Goal: Task Accomplishment & Management: Use online tool/utility

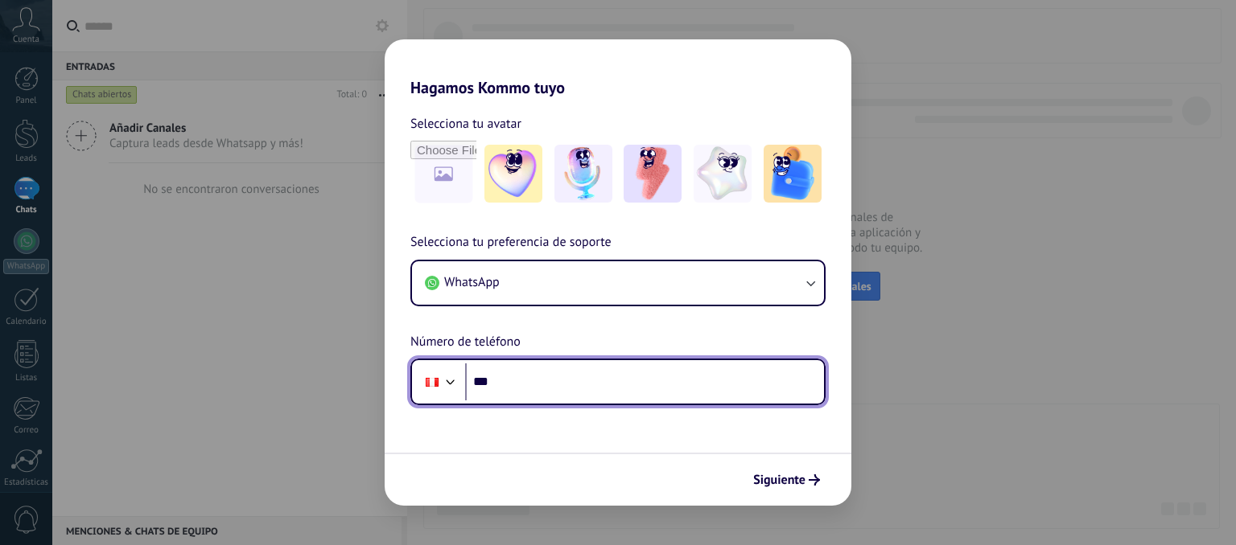
click at [547, 381] on input "***" at bounding box center [644, 382] width 359 height 37
click at [564, 380] on input "***" at bounding box center [644, 382] width 359 height 37
type input "**********"
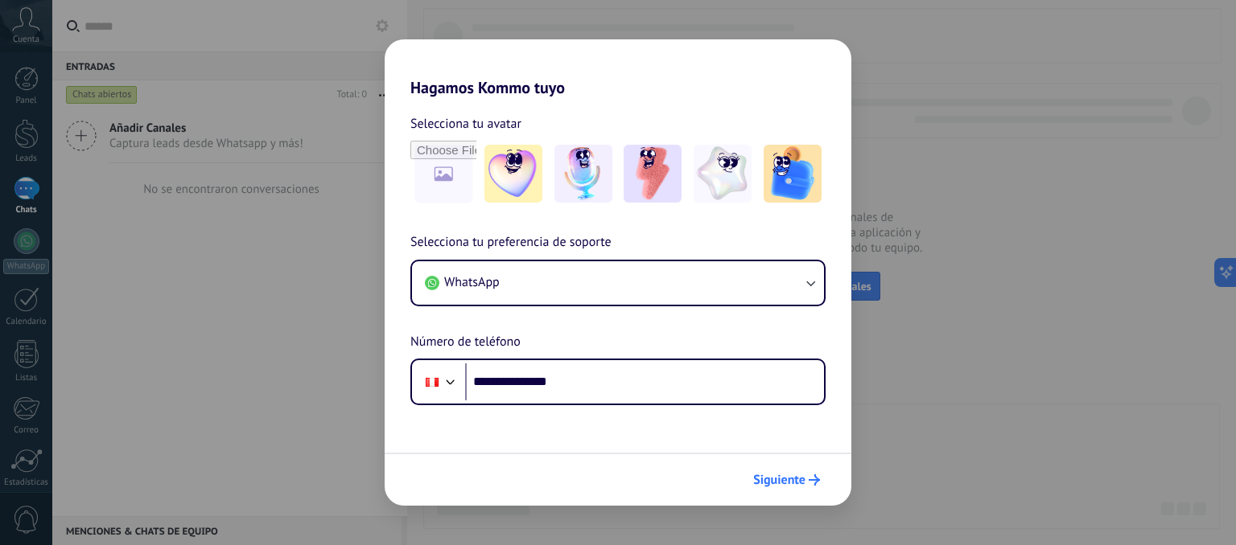
click at [785, 488] on button "Siguiente" at bounding box center [786, 480] width 81 height 27
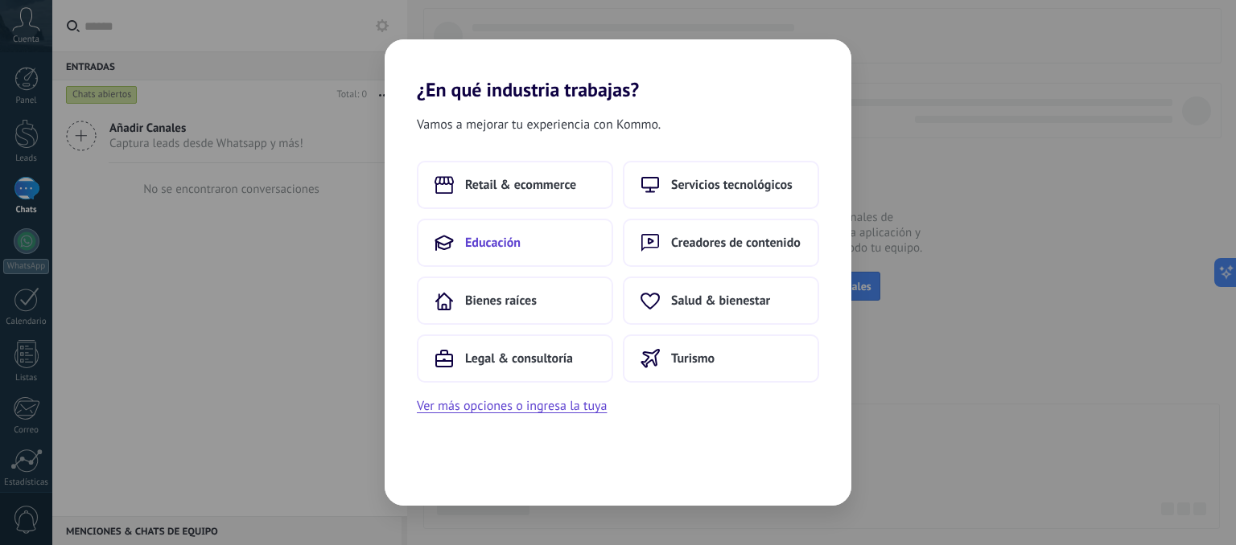
click at [502, 238] on span "Educación" at bounding box center [493, 243] width 56 height 16
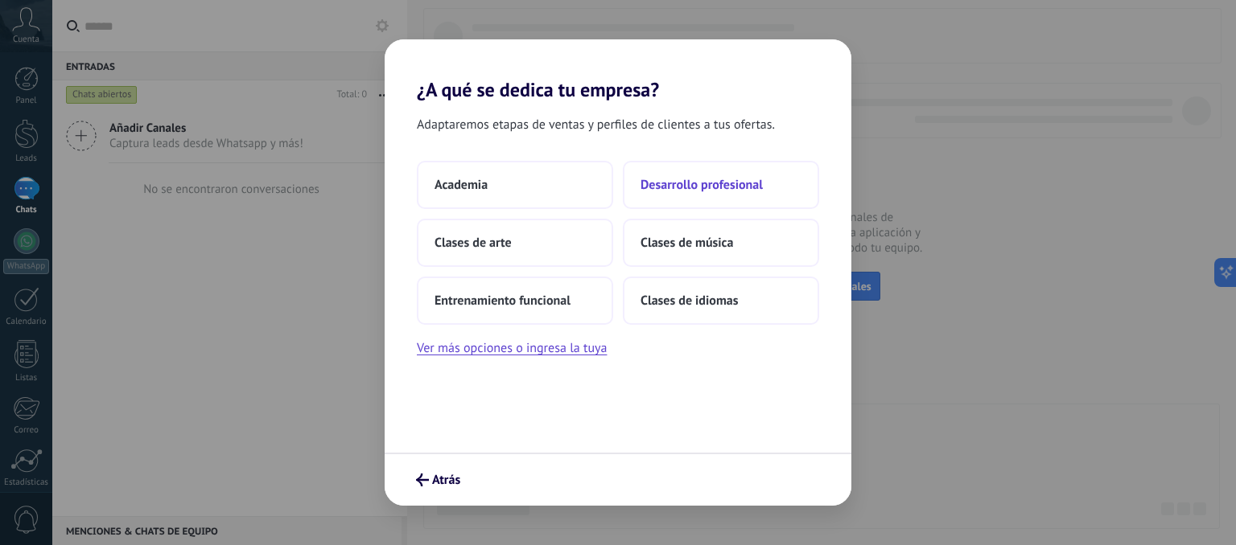
click at [691, 179] on span "Desarrollo profesional" at bounding box center [701, 185] width 122 height 16
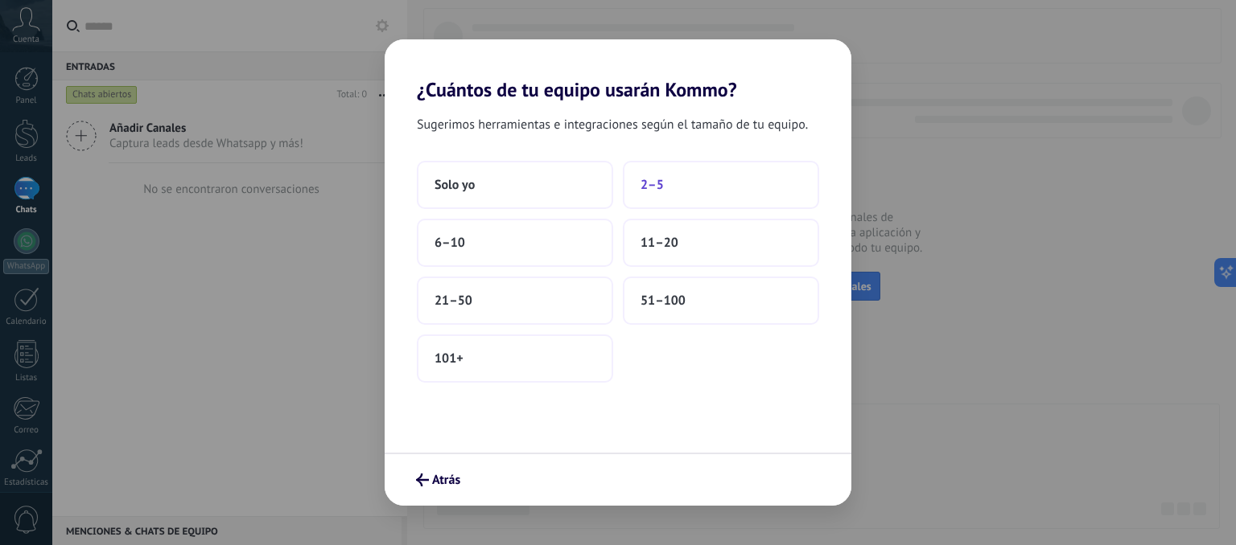
click at [703, 171] on button "2–5" at bounding box center [721, 185] width 196 height 48
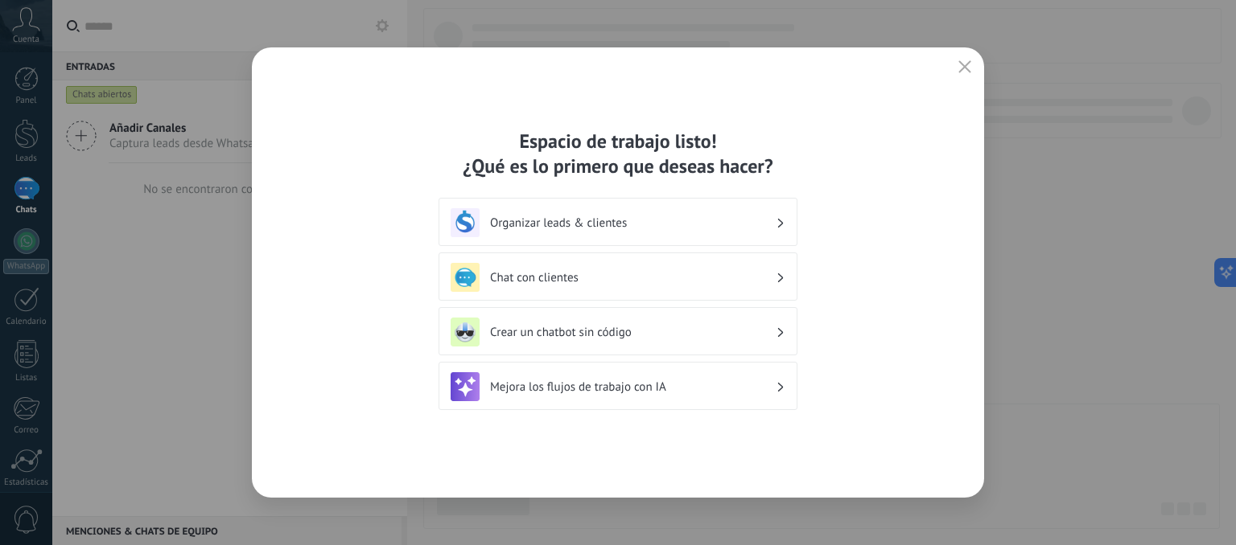
click at [971, 65] on button "button" at bounding box center [964, 67] width 21 height 23
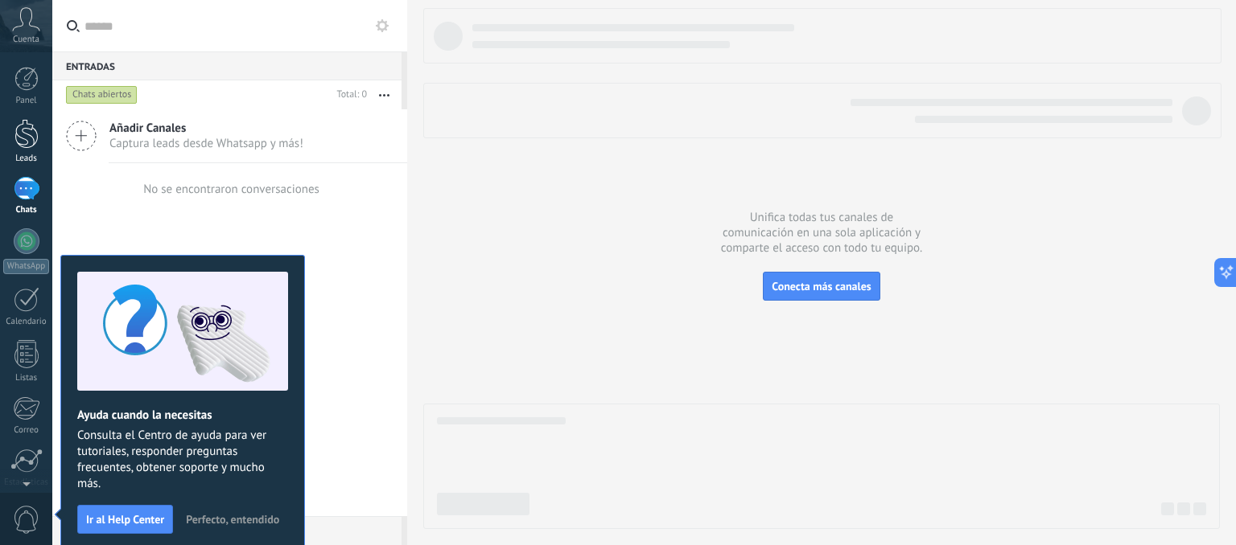
click at [31, 137] on div at bounding box center [26, 134] width 24 height 30
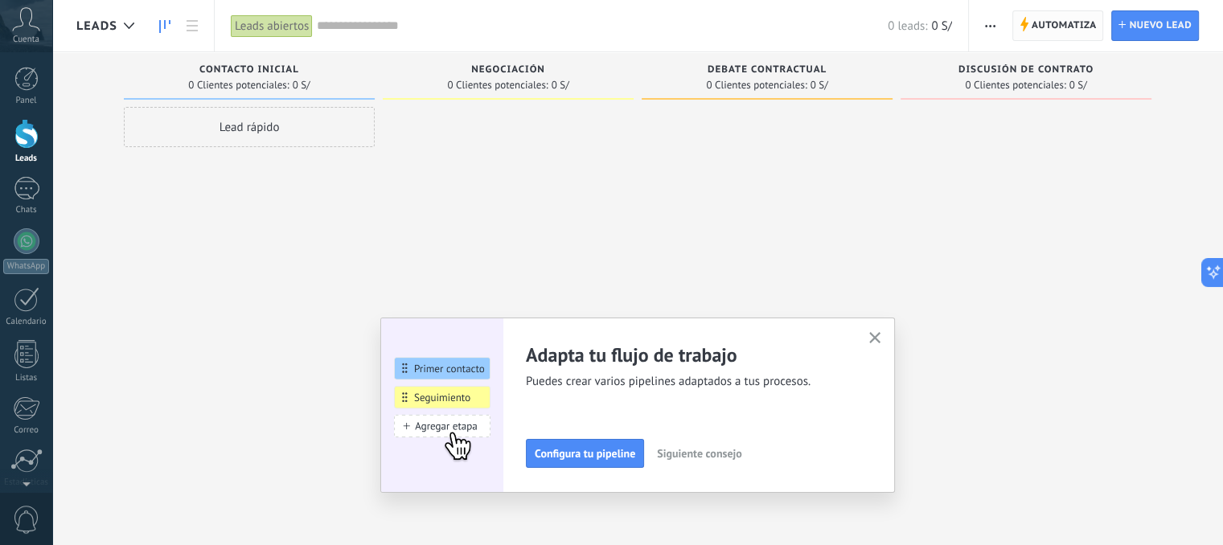
click at [1067, 23] on span "Automatiza" at bounding box center [1064, 25] width 65 height 29
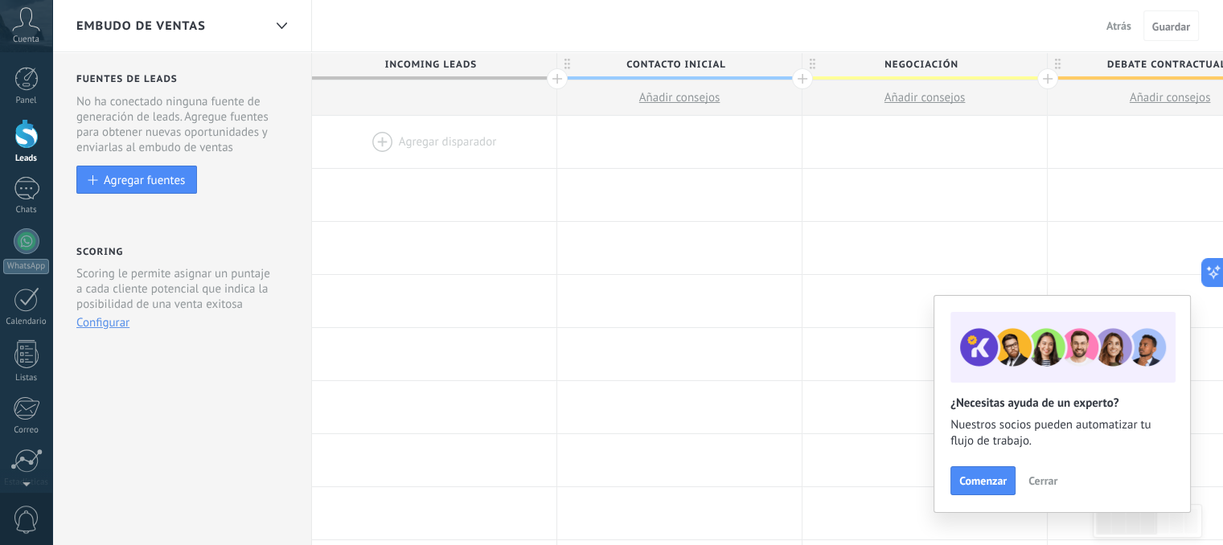
click at [413, 152] on div at bounding box center [434, 142] width 245 height 52
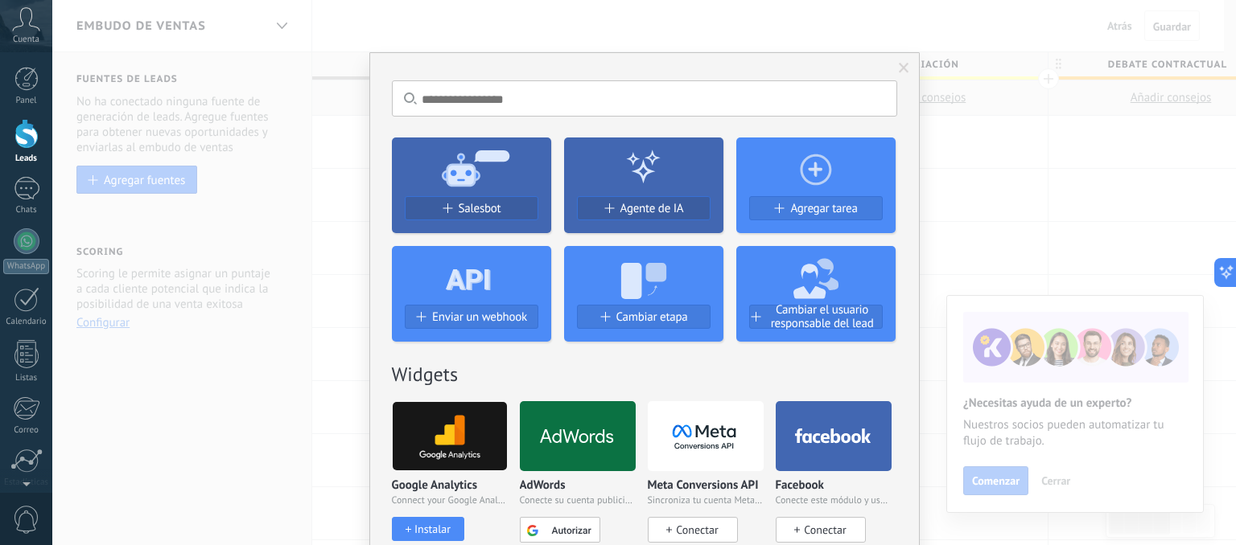
click at [913, 33] on div "No hay resultados Salesbot Agente de IA Agregar tarea Enviar un webhook Cambiar…" at bounding box center [643, 272] width 1183 height 545
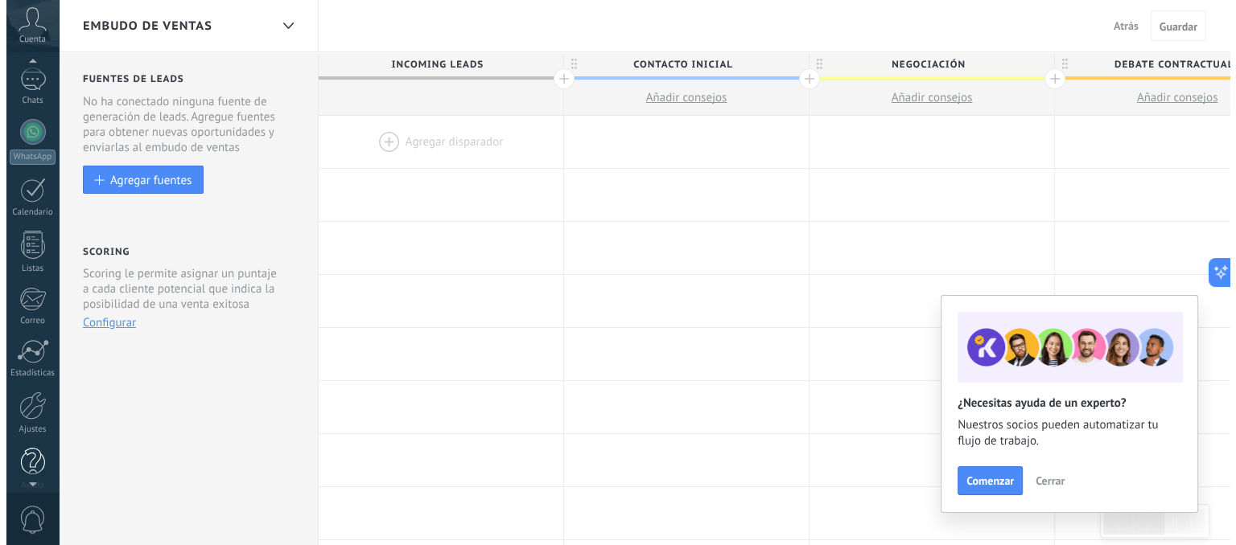
scroll to position [123, 0]
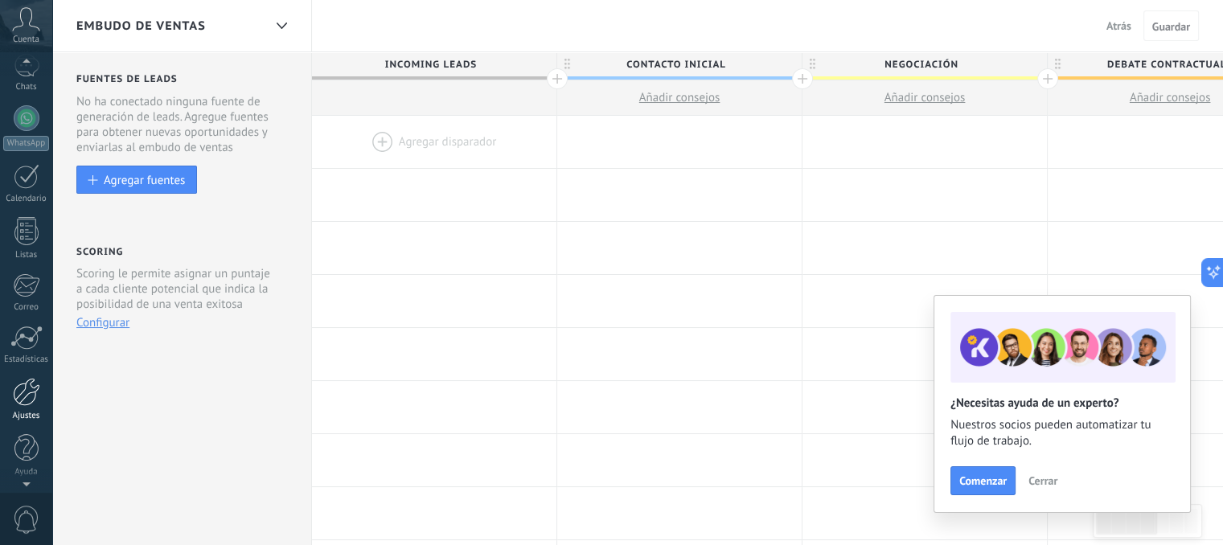
click at [23, 407] on link "Ajustes" at bounding box center [26, 399] width 52 height 43
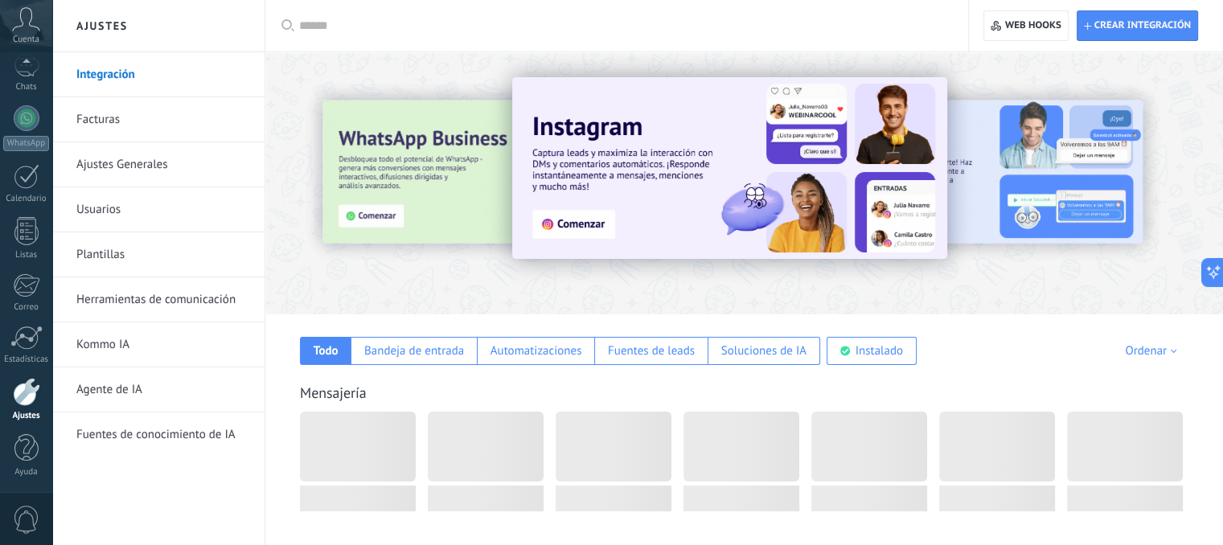
click at [169, 297] on link "Herramientas de comunicación" at bounding box center [162, 300] width 172 height 45
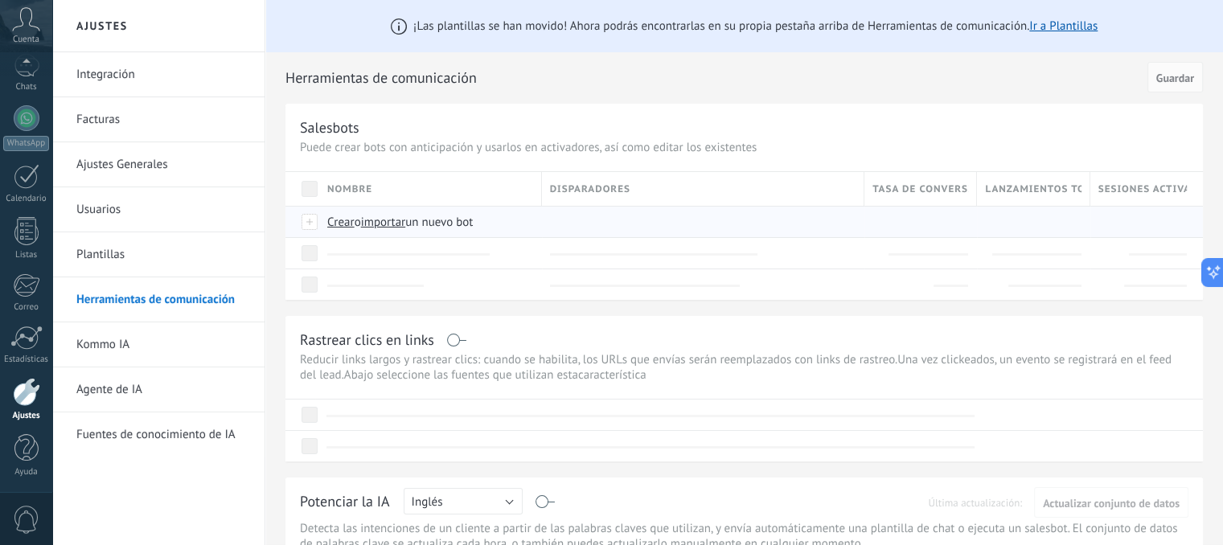
click at [402, 226] on span "importar" at bounding box center [383, 222] width 45 height 15
click at [0, 0] on input "importar un nuevo bot" at bounding box center [0, 0] width 0 height 0
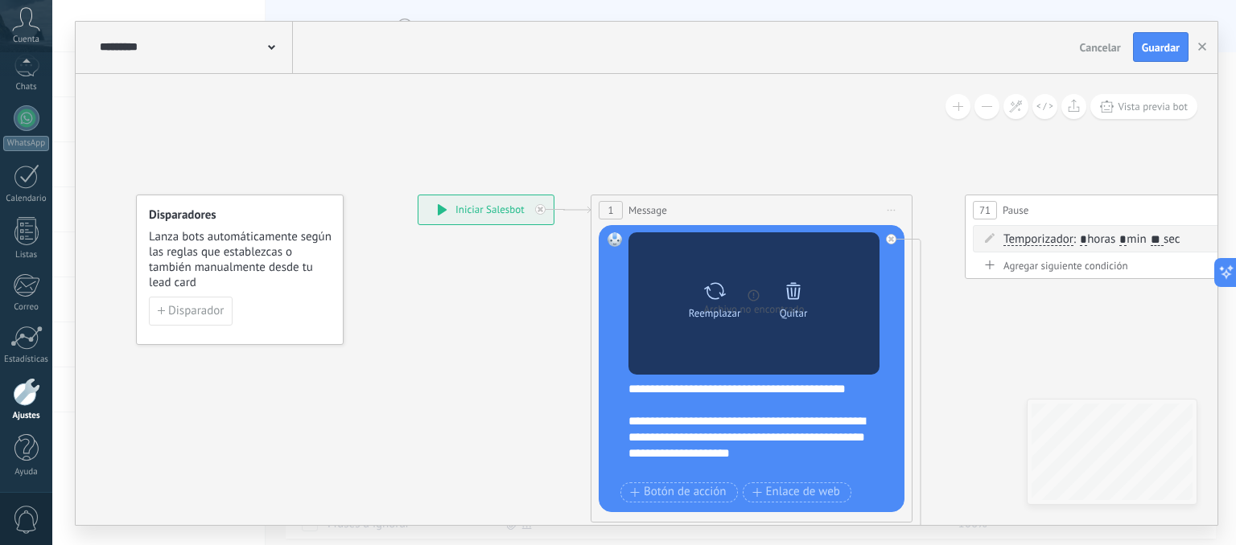
click at [718, 290] on icon at bounding box center [714, 291] width 23 height 23
click input "Subir" at bounding box center [0, 0] width 0 height 0
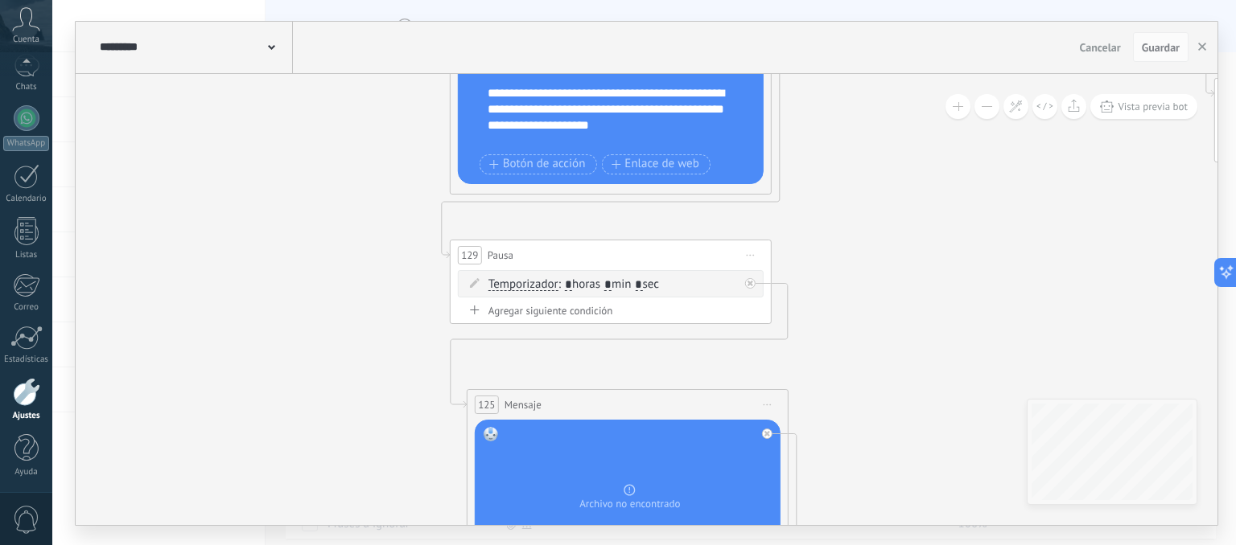
drag, startPoint x: 450, startPoint y: 269, endPoint x: 373, endPoint y: 97, distance: 188.7
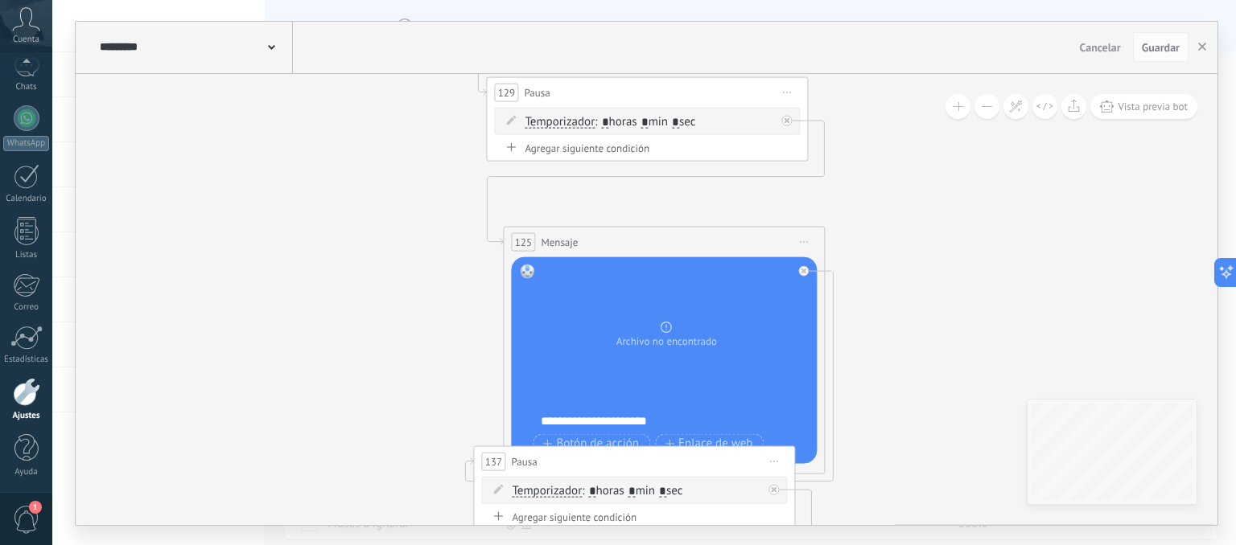
drag, startPoint x: 389, startPoint y: 322, endPoint x: 502, endPoint y: 206, distance: 162.1
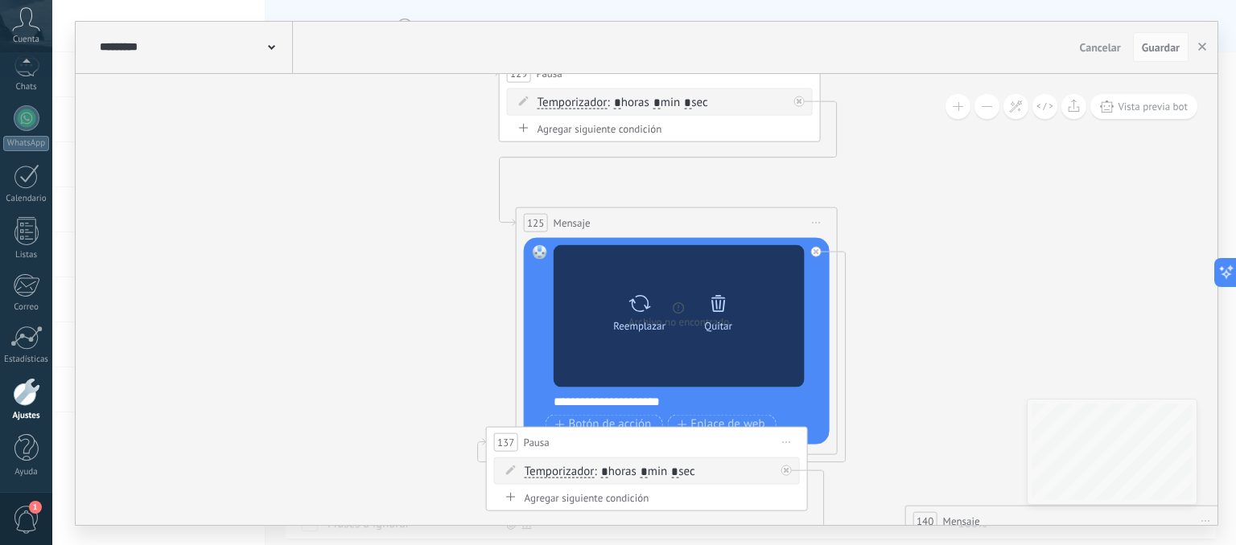
click at [630, 311] on icon at bounding box center [638, 304] width 23 height 23
click input "Subir" at bounding box center [0, 0] width 0 height 0
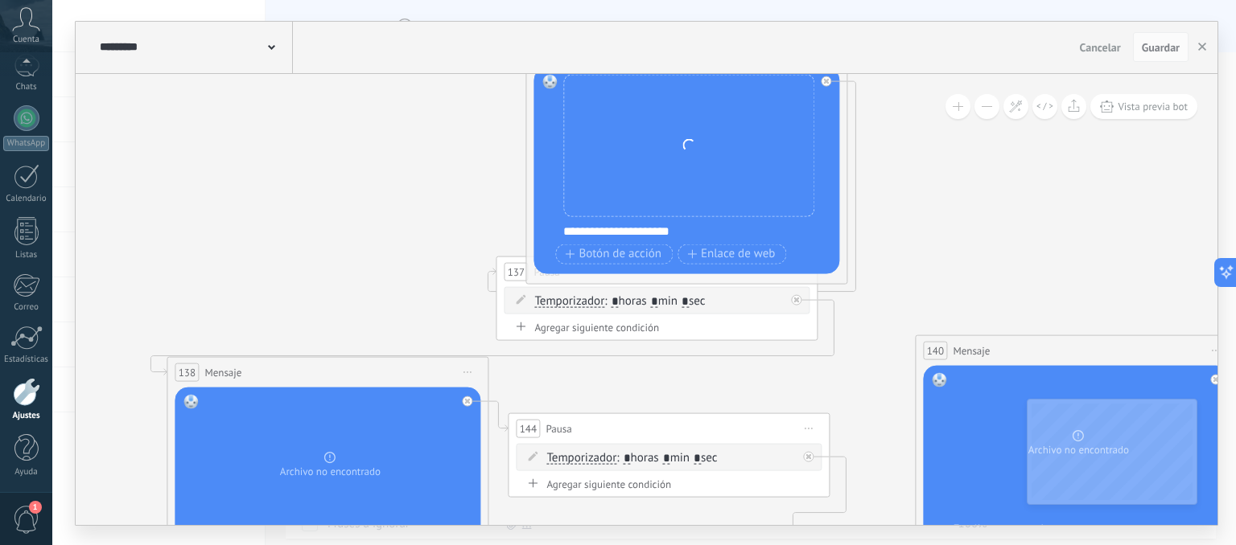
drag, startPoint x: 417, startPoint y: 195, endPoint x: 421, endPoint y: 171, distance: 24.5
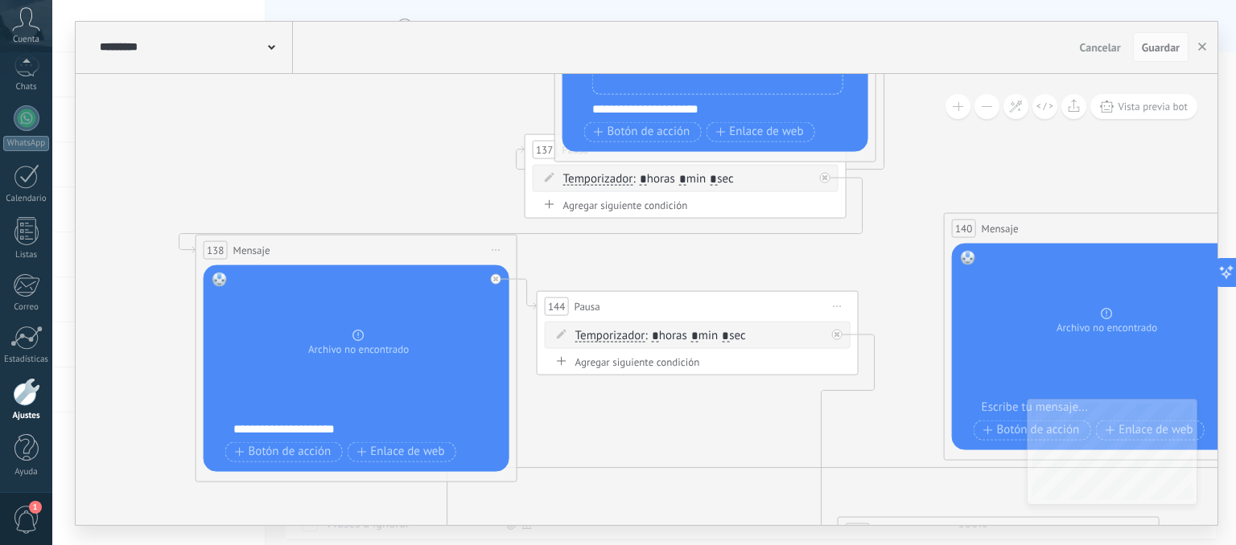
drag, startPoint x: 432, startPoint y: 252, endPoint x: 461, endPoint y: 129, distance: 126.4
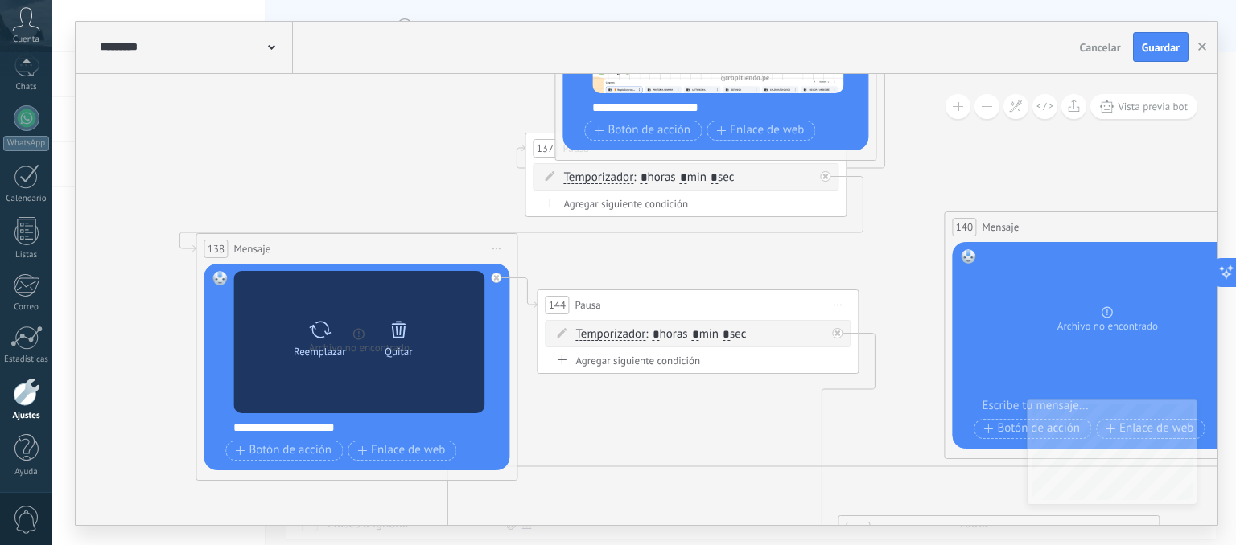
click at [309, 326] on icon at bounding box center [319, 330] width 23 height 23
click input "Subir" at bounding box center [0, 0] width 0 height 0
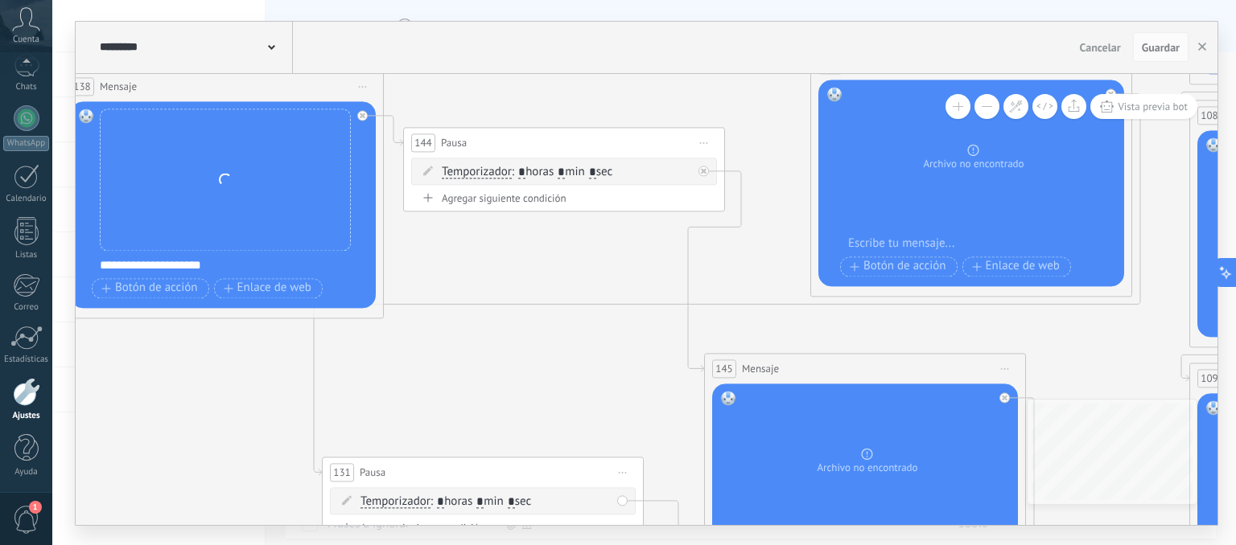
drag, startPoint x: 309, startPoint y: 326, endPoint x: 436, endPoint y: 281, distance: 134.8
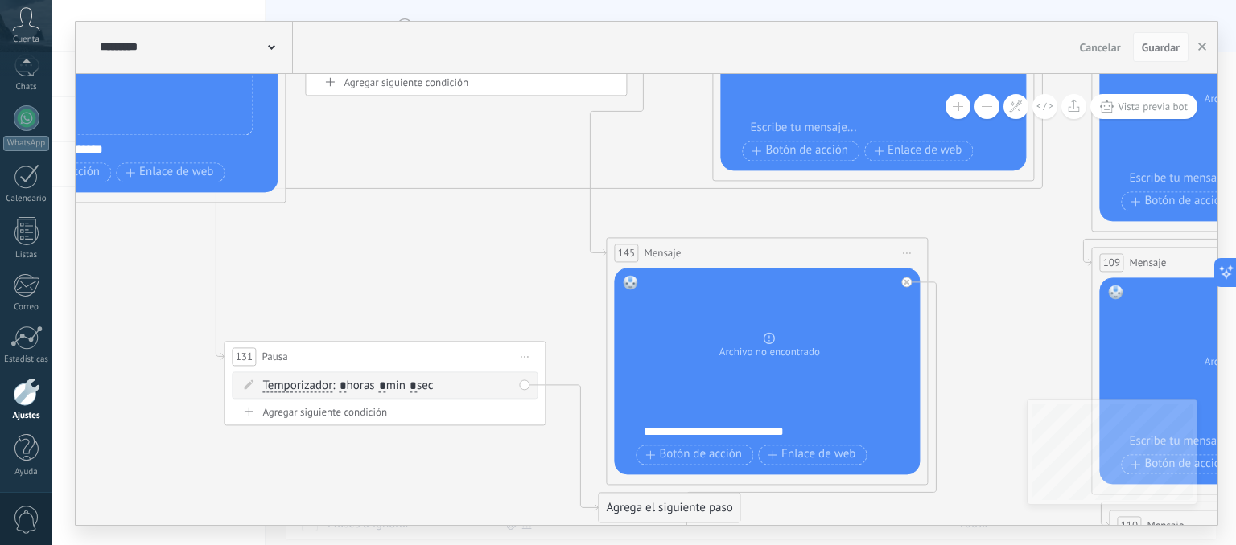
drag, startPoint x: 854, startPoint y: 338, endPoint x: 754, endPoint y: 220, distance: 155.2
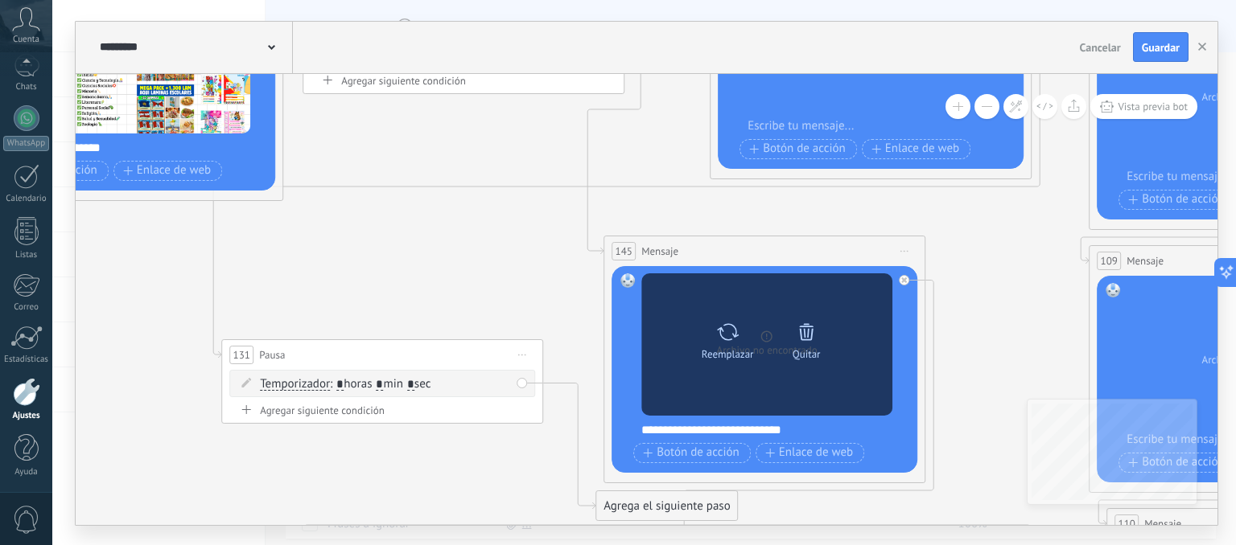
click at [727, 340] on icon at bounding box center [727, 332] width 23 height 23
click input "Subir" at bounding box center [0, 0] width 0 height 0
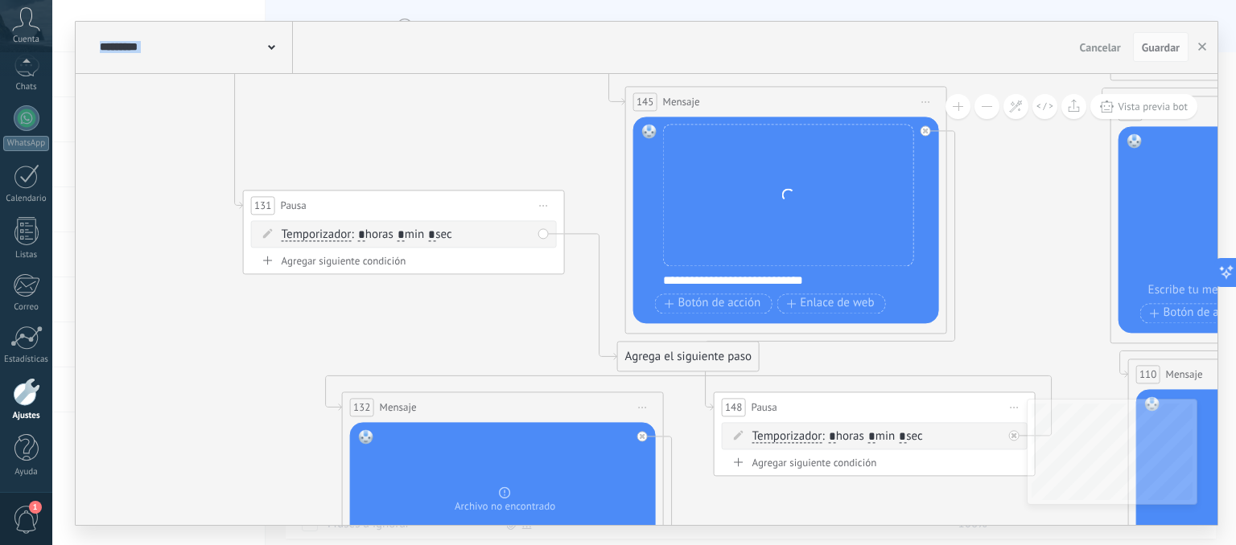
drag, startPoint x: 1001, startPoint y: 285, endPoint x: 1023, endPoint y: 136, distance: 150.4
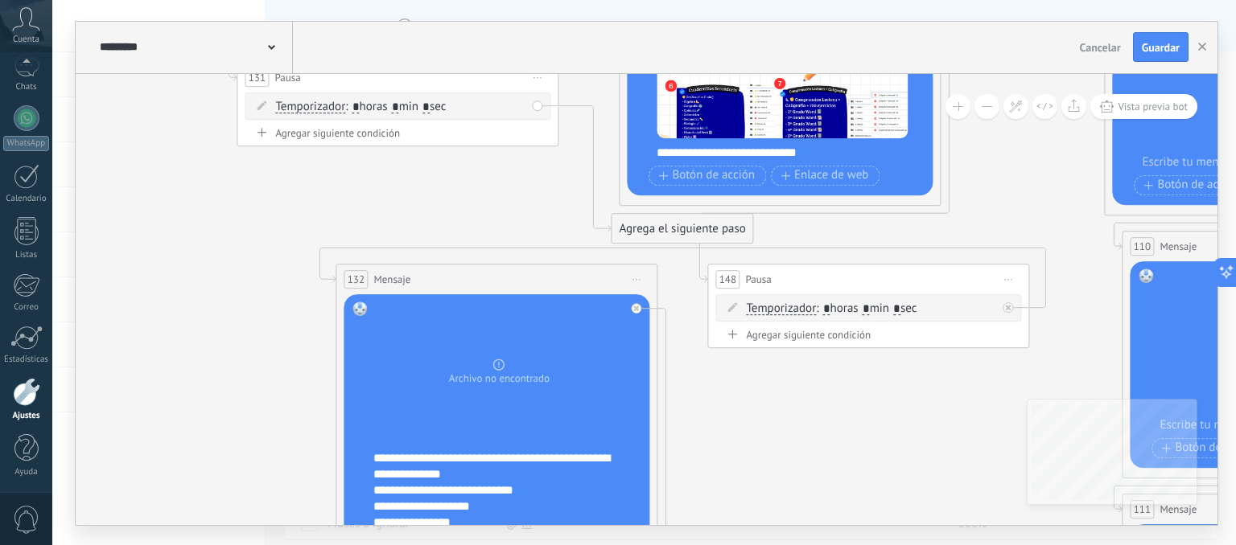
drag, startPoint x: 1005, startPoint y: 326, endPoint x: 995, endPoint y: 181, distance: 145.1
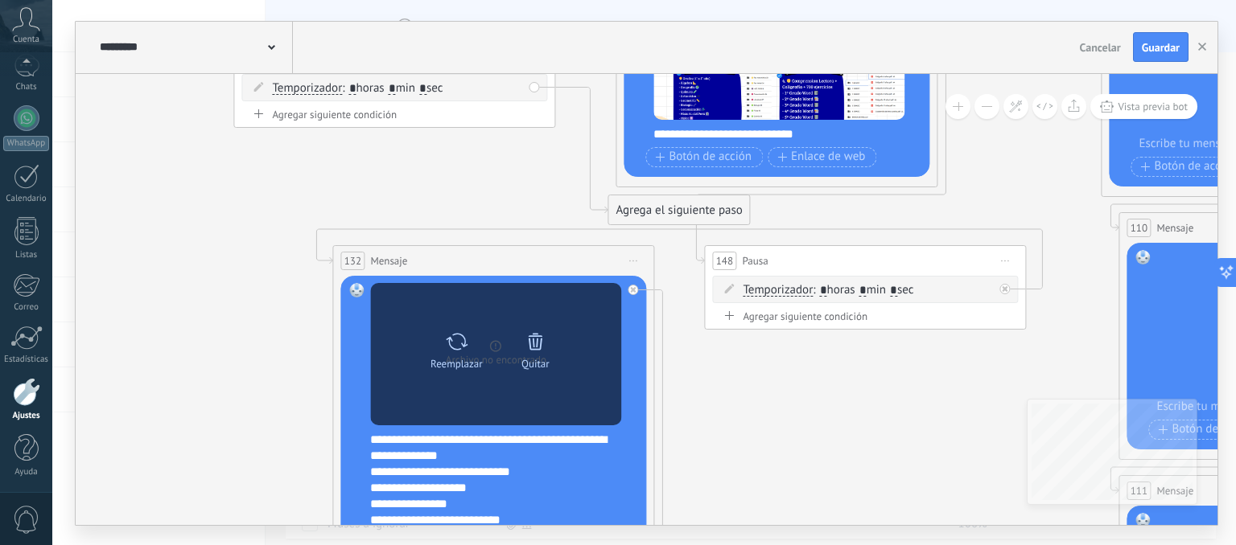
click at [461, 343] on icon at bounding box center [457, 342] width 22 height 17
click input "Subir" at bounding box center [0, 0] width 0 height 0
click at [543, 339] on div "Reemplazar Quitar Convertir a mensaje de voz Arrastre la imagen aquí para adjun…" at bounding box center [495, 354] width 251 height 142
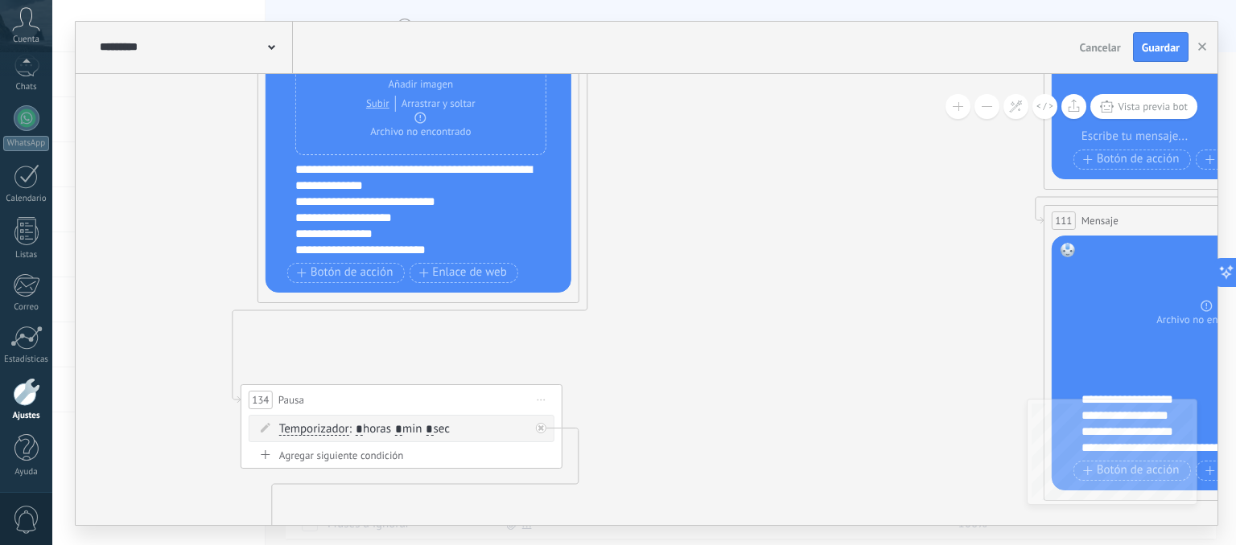
drag, startPoint x: 813, startPoint y: 376, endPoint x: 763, endPoint y: 112, distance: 269.3
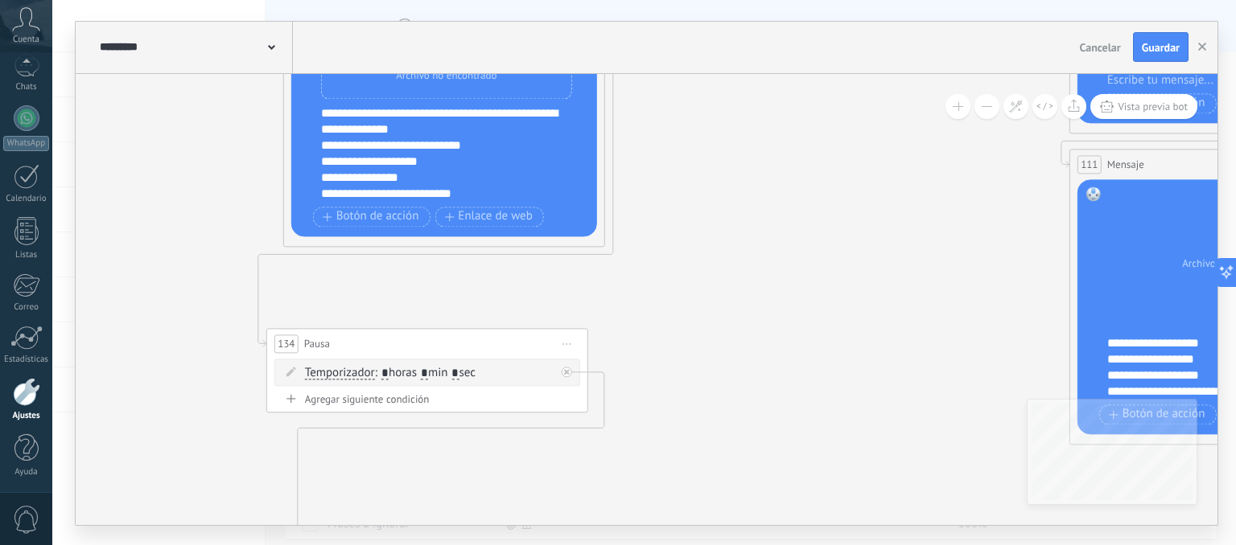
drag, startPoint x: 705, startPoint y: 243, endPoint x: 722, endPoint y: 402, distance: 160.2
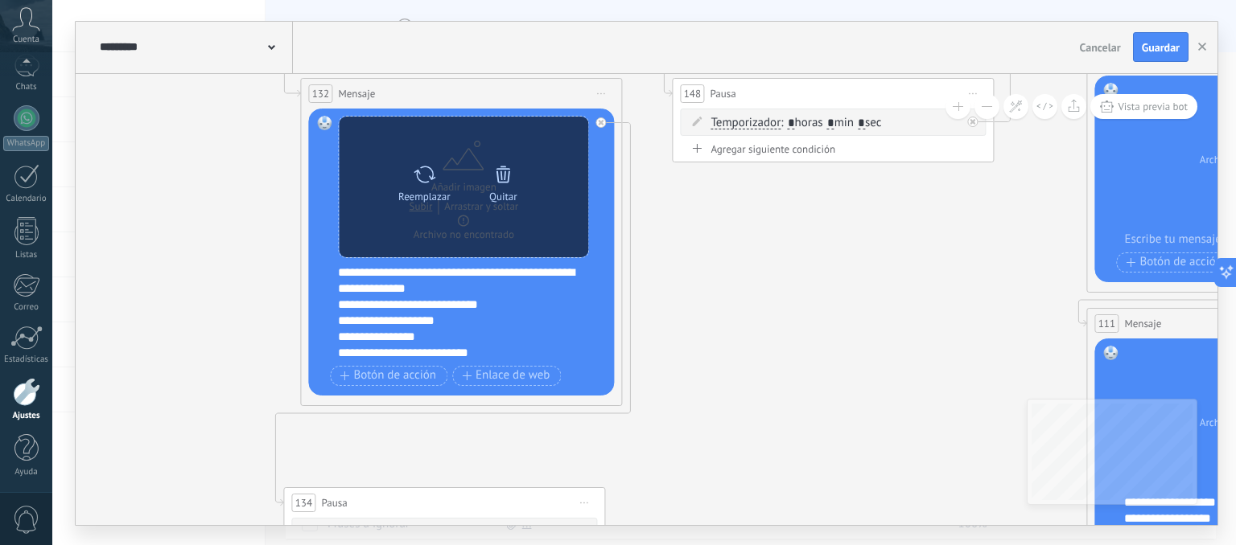
click at [495, 175] on icon at bounding box center [502, 174] width 23 height 23
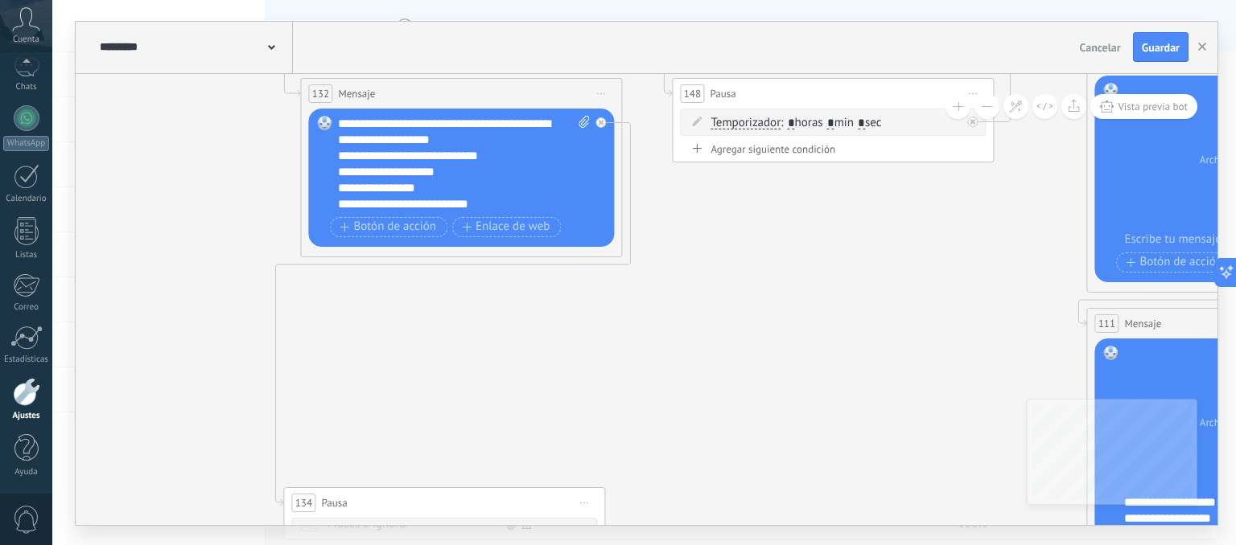
click at [577, 119] on span at bounding box center [581, 164] width 15 height 97
click input "Subir" at bounding box center [0, 0] width 0 height 0
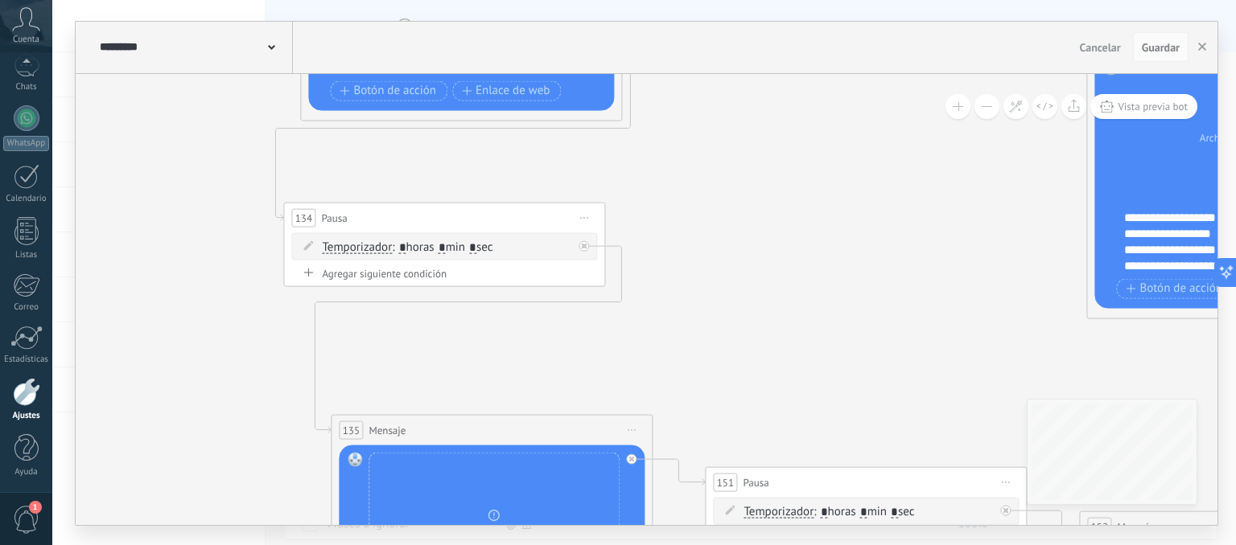
drag, startPoint x: 785, startPoint y: 409, endPoint x: 785, endPoint y: 125, distance: 284.8
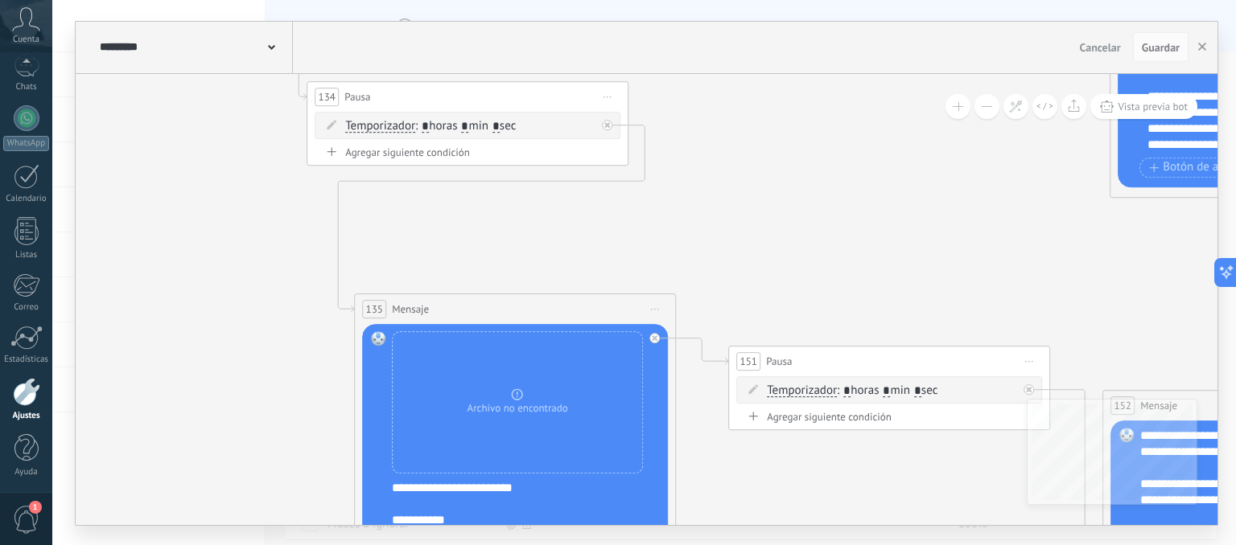
drag, startPoint x: 694, startPoint y: 327, endPoint x: 722, endPoint y: 136, distance: 192.6
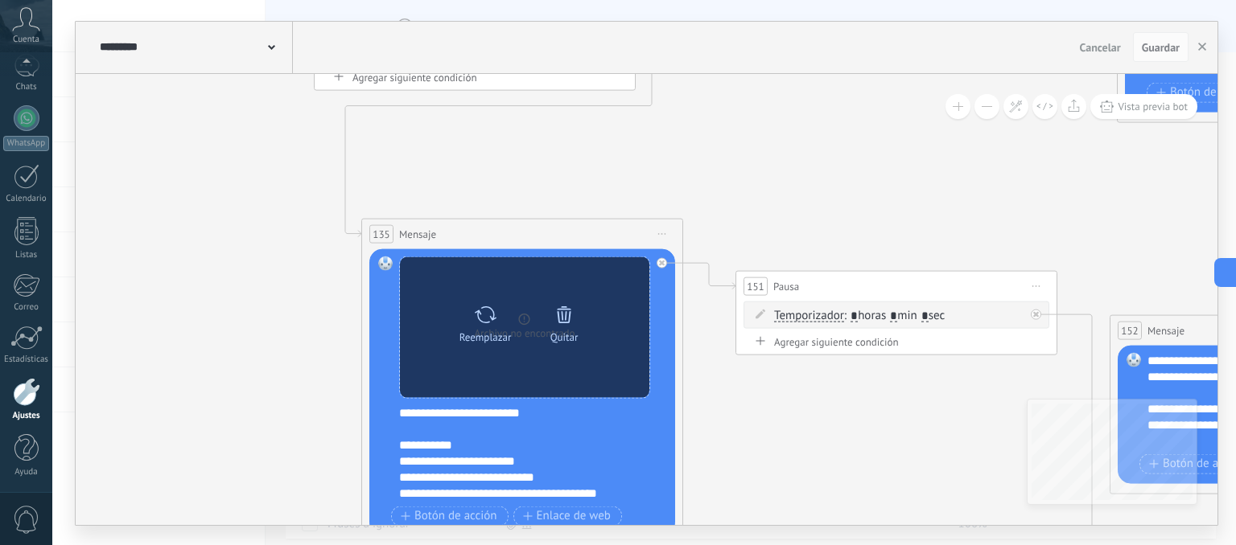
click at [486, 313] on icon at bounding box center [484, 315] width 23 height 23
click input "Subir" at bounding box center [0, 0] width 0 height 0
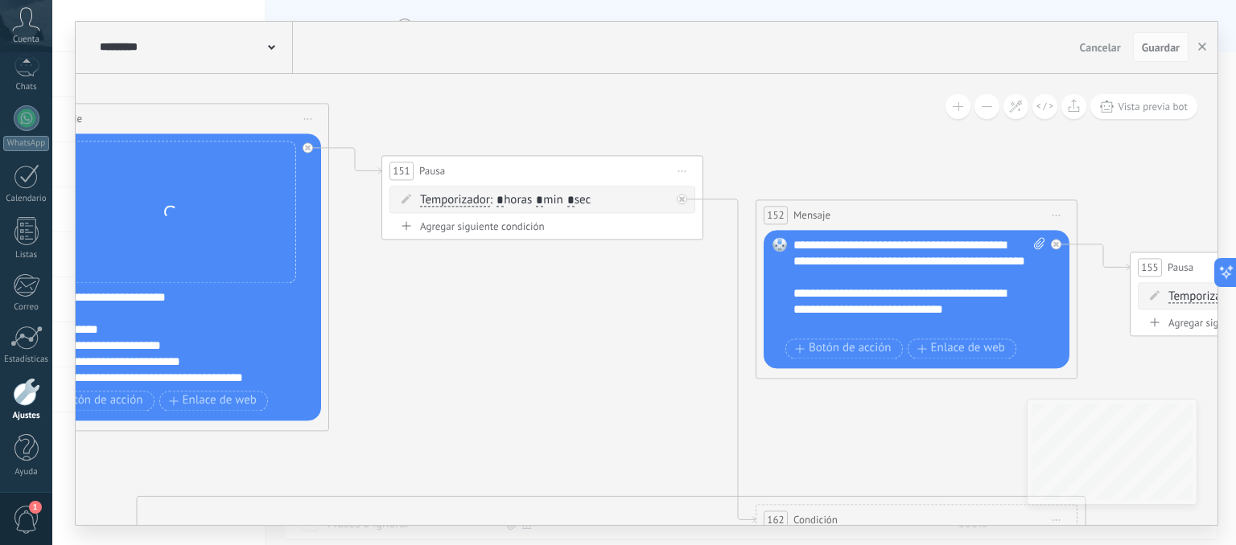
drag, startPoint x: 881, startPoint y: 196, endPoint x: 463, endPoint y: 81, distance: 433.0
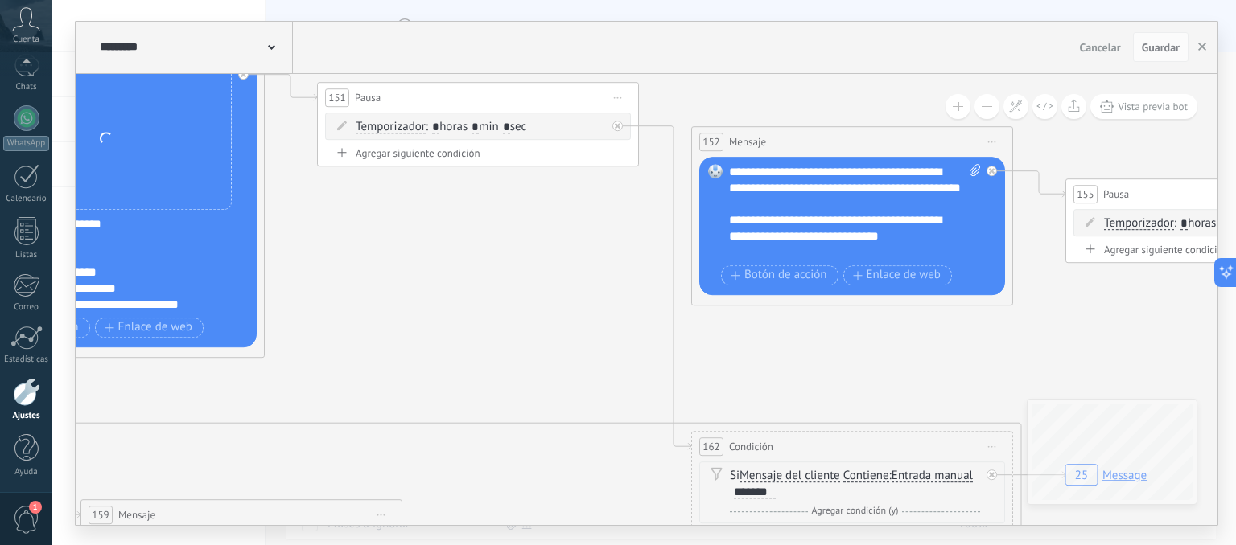
drag, startPoint x: 752, startPoint y: 153, endPoint x: 743, endPoint y: 62, distance: 91.3
click at [743, 62] on div "**********" at bounding box center [646, 274] width 1141 height 504
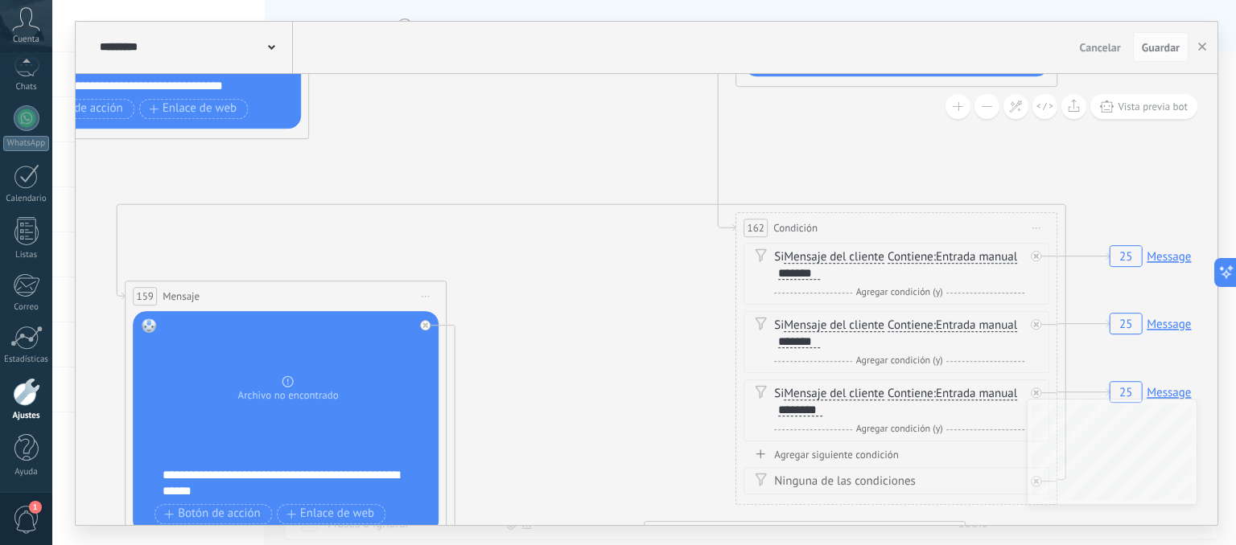
drag, startPoint x: 772, startPoint y: 356, endPoint x: 822, endPoint y: 154, distance: 208.0
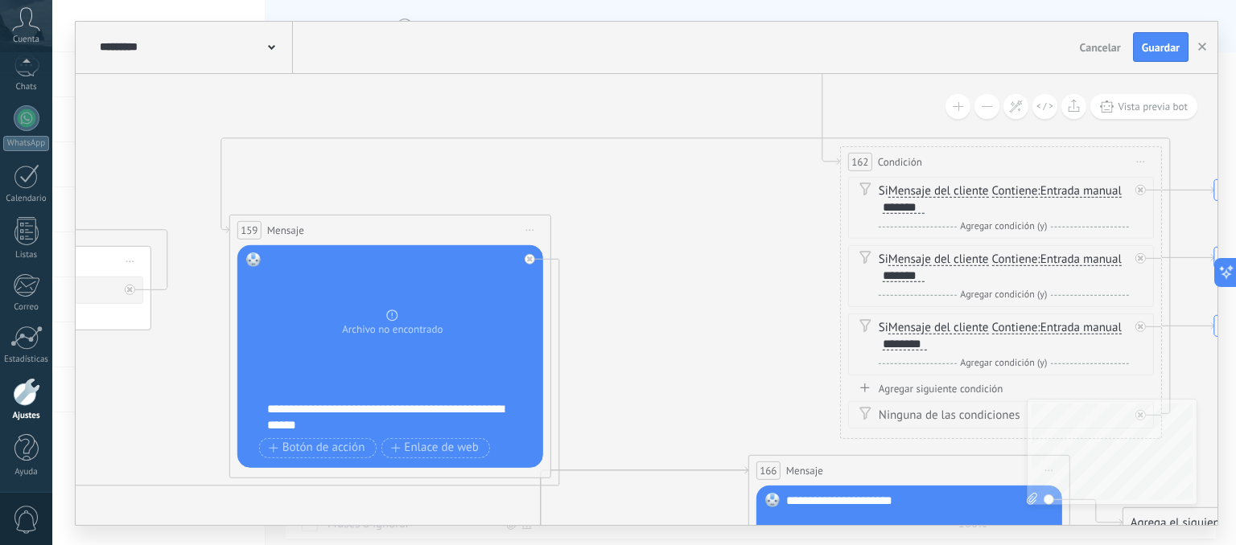
drag, startPoint x: 621, startPoint y: 355, endPoint x: 700, endPoint y: 287, distance: 103.8
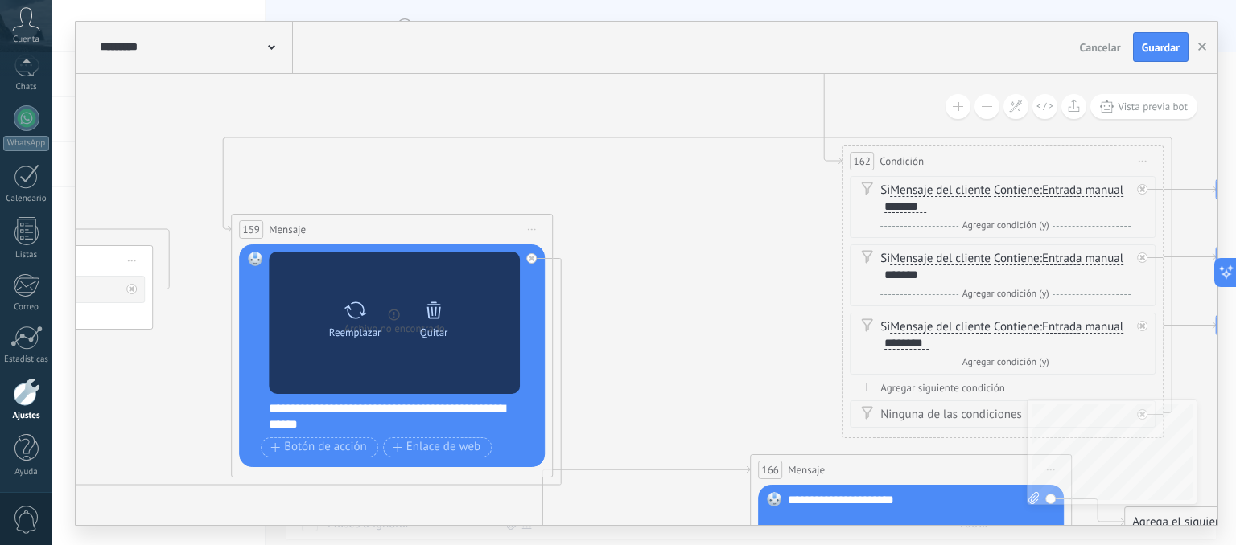
click at [344, 308] on icon at bounding box center [354, 310] width 23 height 23
click input "Subir" at bounding box center [0, 0] width 0 height 0
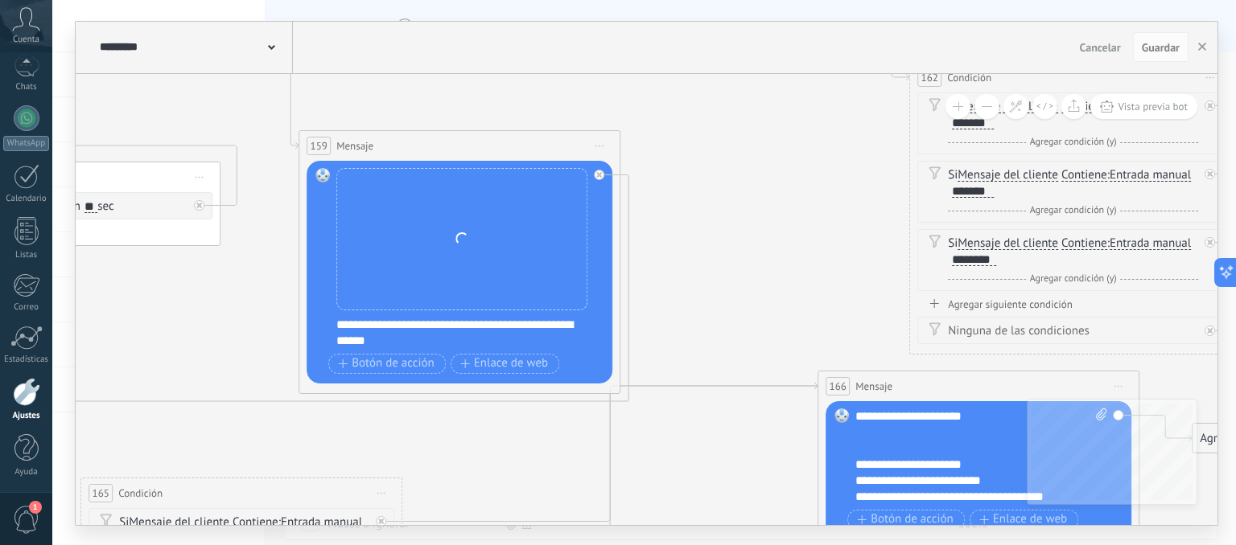
drag, startPoint x: 689, startPoint y: 306, endPoint x: 783, endPoint y: 195, distance: 146.1
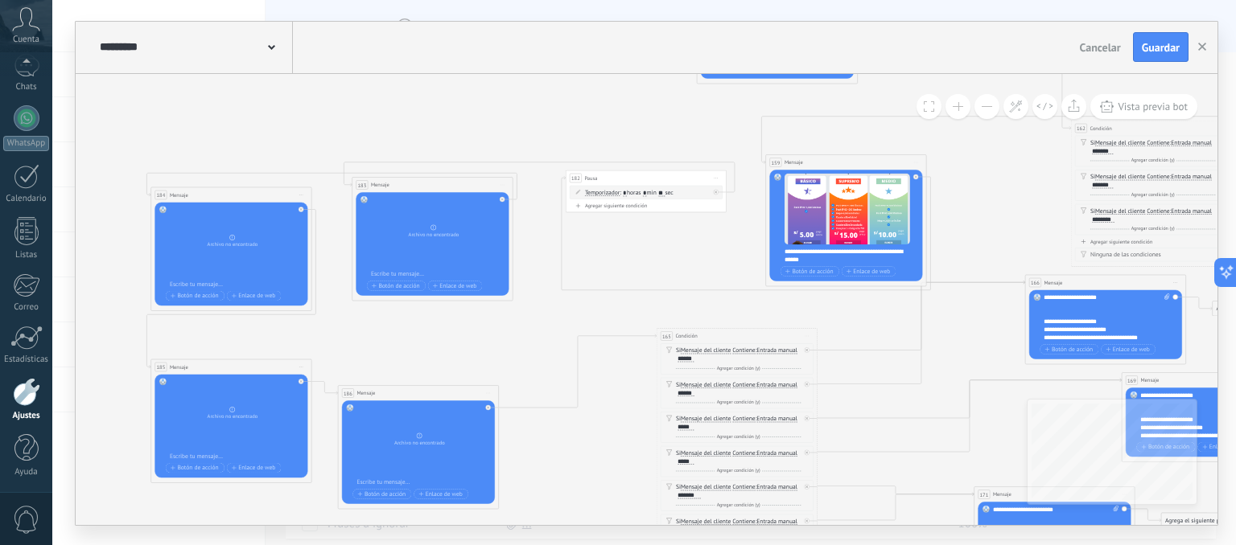
drag, startPoint x: 430, startPoint y: 278, endPoint x: 652, endPoint y: 255, distance: 223.2
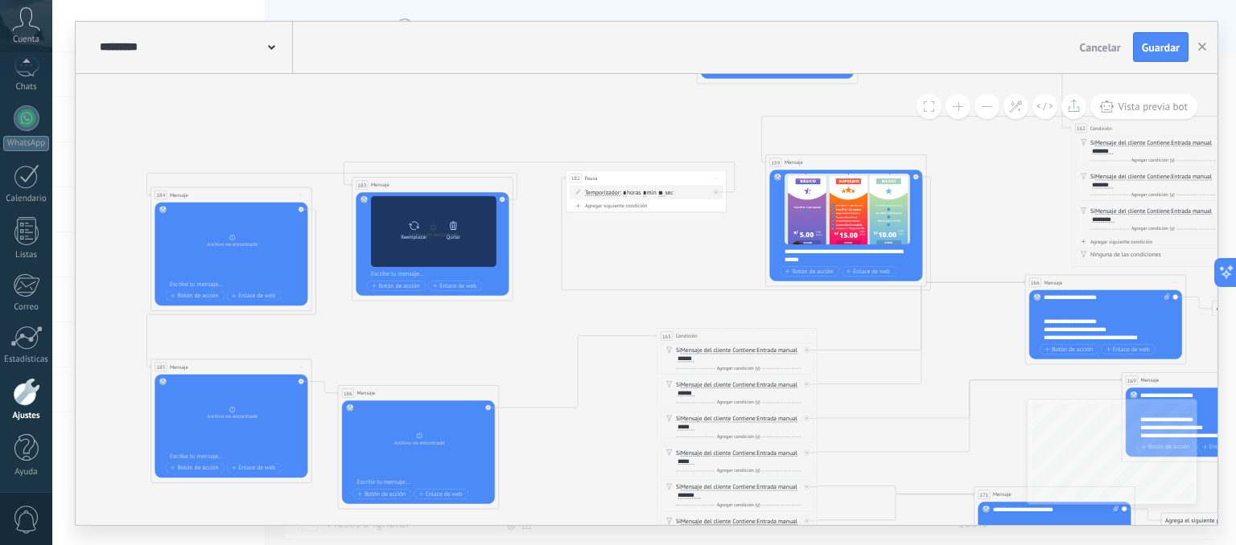
click at [401, 216] on div "Reemplazar Quitar Convertir a mensaje de voz" at bounding box center [433, 230] width 125 height 71
click at [408, 223] on icon at bounding box center [414, 225] width 12 height 11
click input "Subir" at bounding box center [0, 0] width 0 height 0
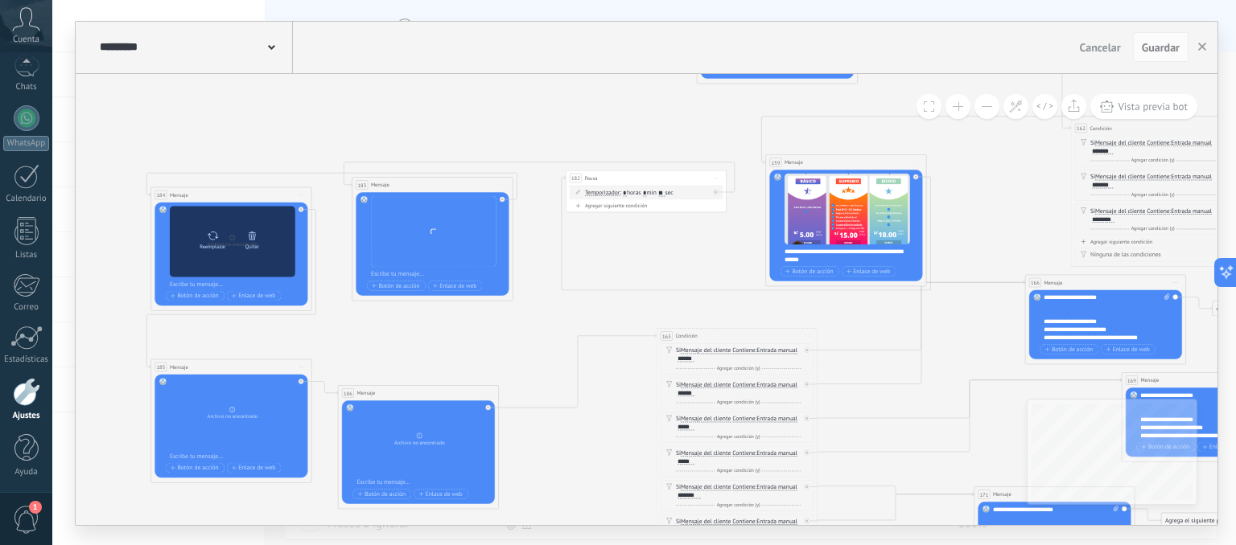
click at [217, 239] on icon at bounding box center [213, 235] width 12 height 11
click input "Subir" at bounding box center [0, 0] width 0 height 0
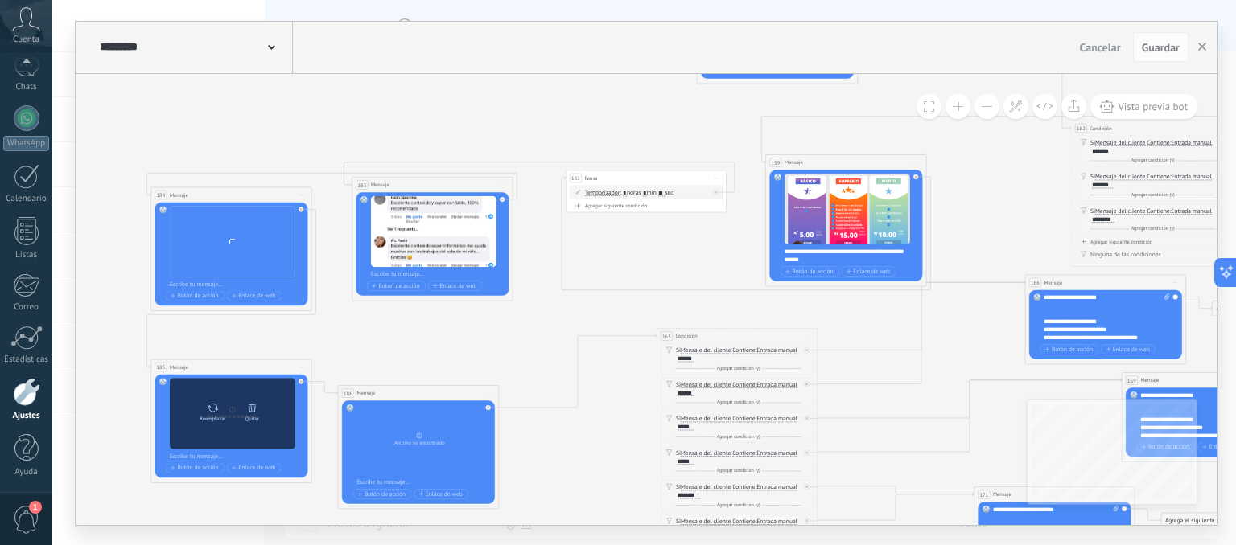
click at [213, 410] on icon at bounding box center [213, 407] width 11 height 9
click input "Subir" at bounding box center [0, 0] width 0 height 0
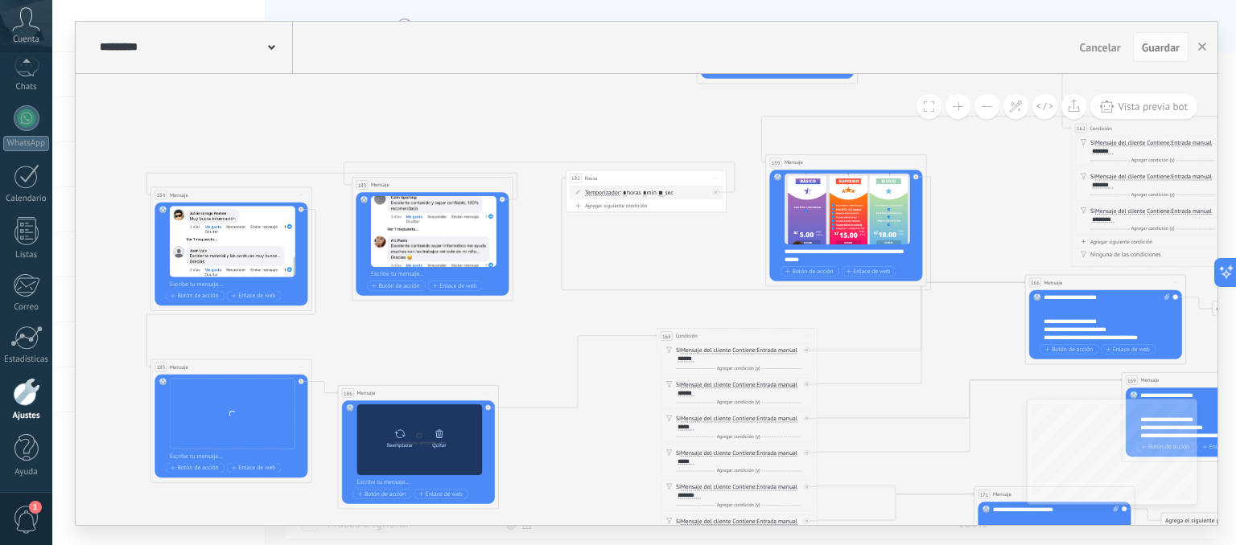
click at [403, 433] on icon at bounding box center [399, 434] width 11 height 9
click input "Subir" at bounding box center [0, 0] width 0 height 0
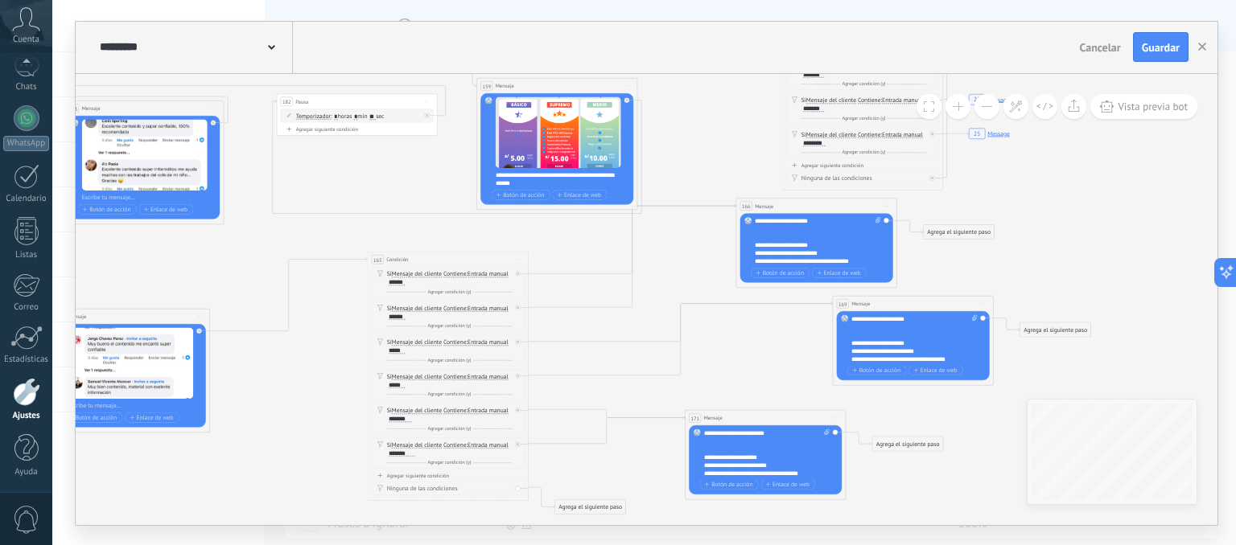
drag, startPoint x: 592, startPoint y: 315, endPoint x: 296, endPoint y: 243, distance: 304.7
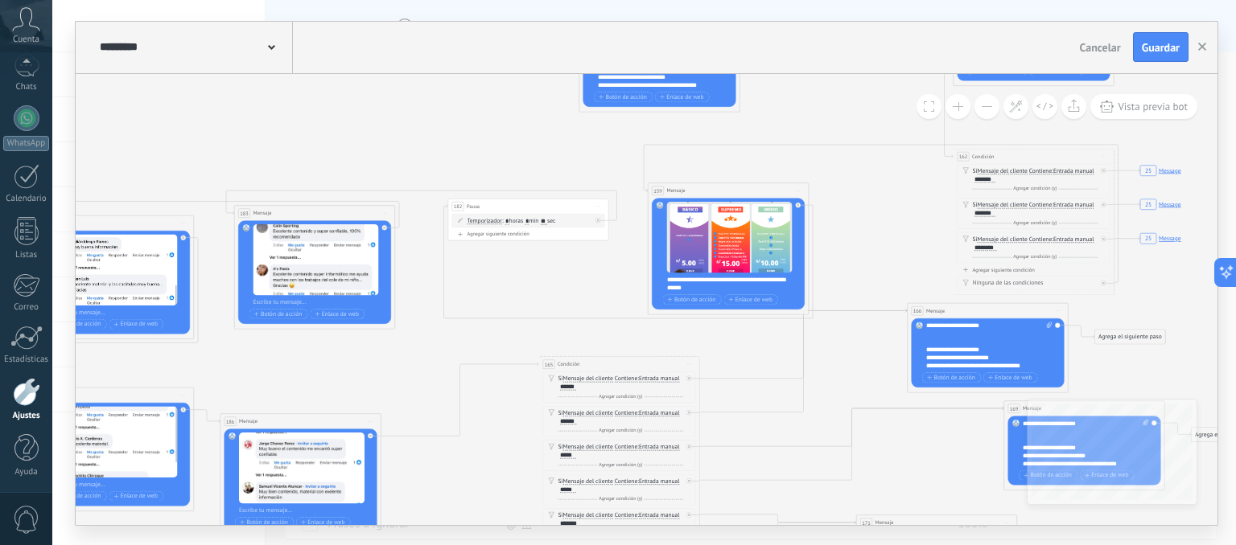
drag, startPoint x: 705, startPoint y: 261, endPoint x: 882, endPoint y: 368, distance: 207.5
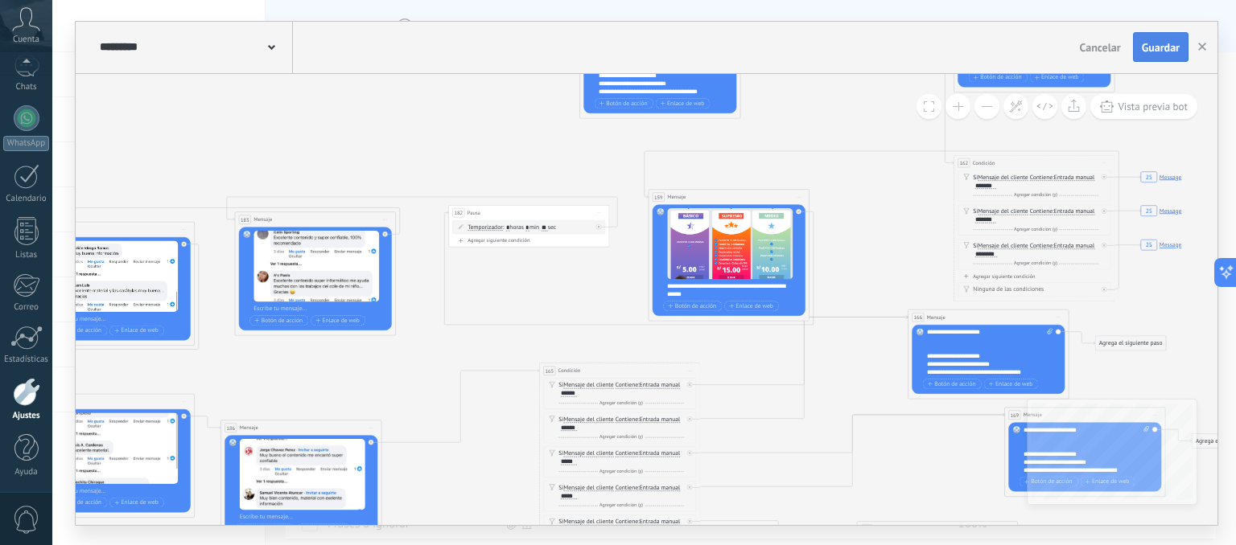
click at [1151, 47] on span "Guardar" at bounding box center [1160, 47] width 38 height 11
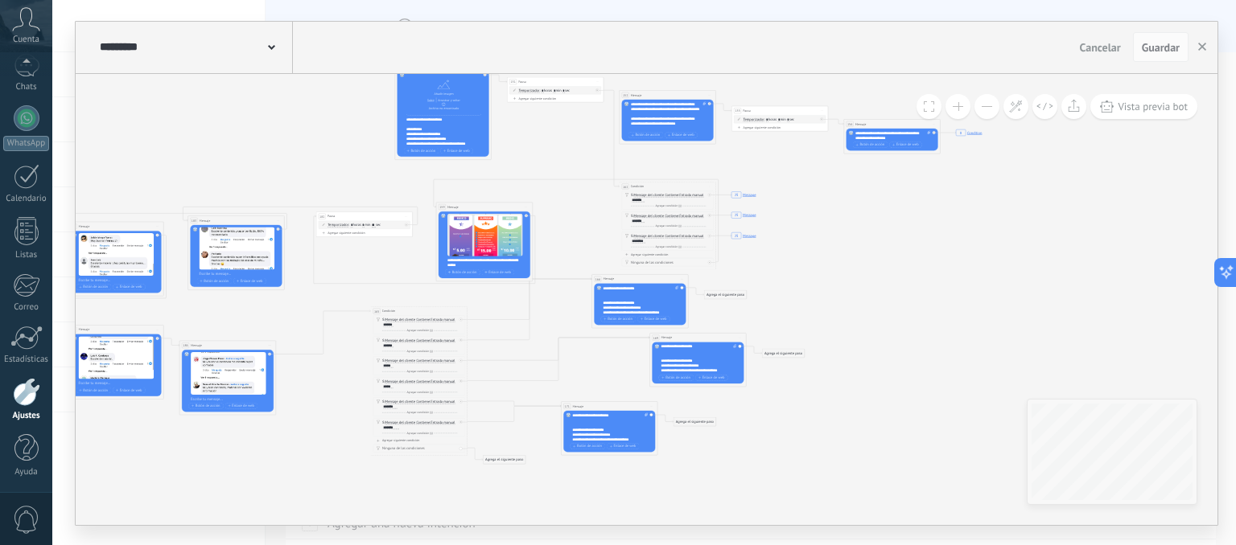
drag, startPoint x: 868, startPoint y: 151, endPoint x: 586, endPoint y: 173, distance: 283.2
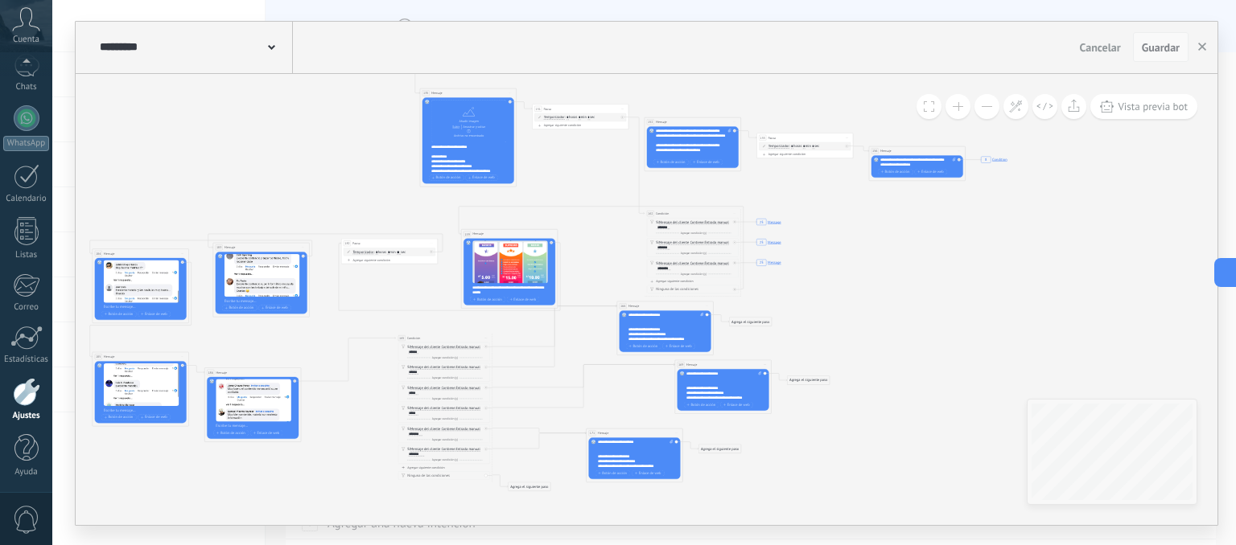
click at [1158, 42] on span "Guardar" at bounding box center [1160, 47] width 38 height 11
click at [30, 148] on div at bounding box center [26, 134] width 24 height 30
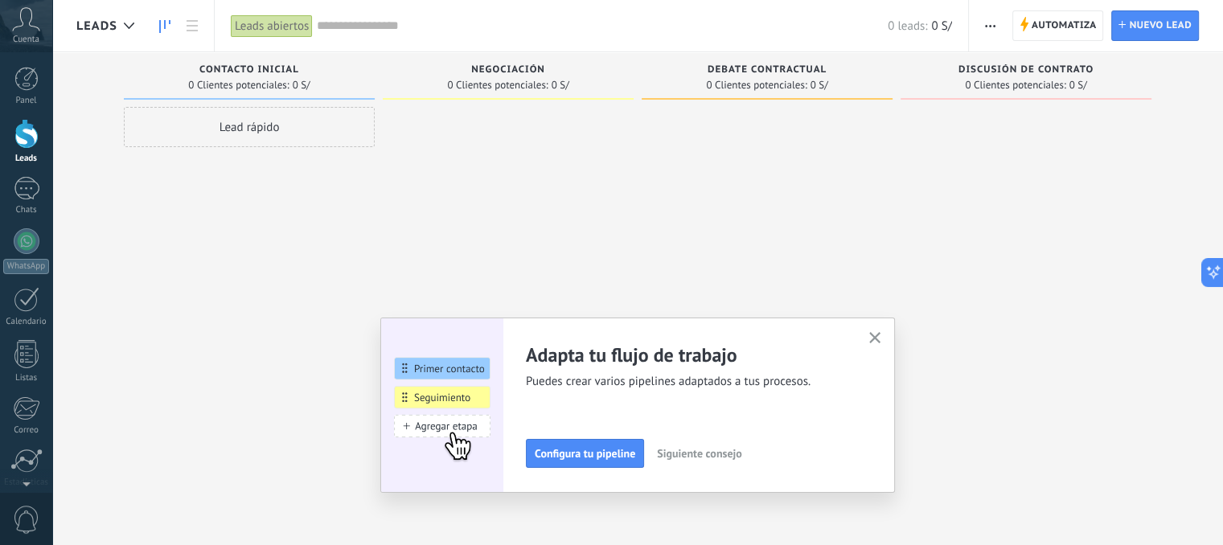
click at [284, 139] on div "Lead rápido" at bounding box center [249, 127] width 251 height 40
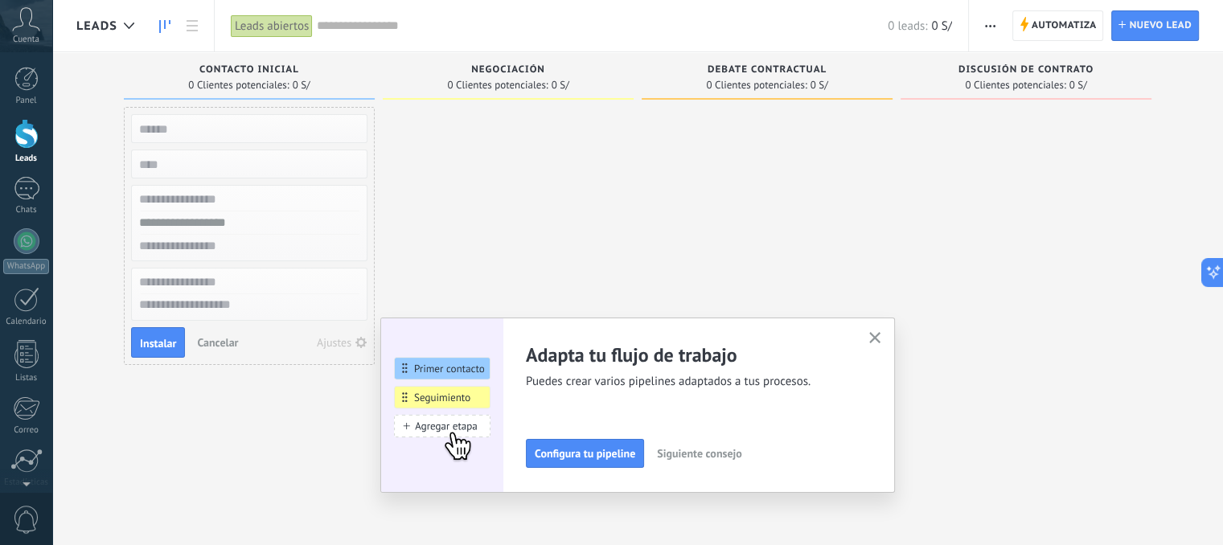
click at [882, 333] on use "button" at bounding box center [876, 338] width 12 height 12
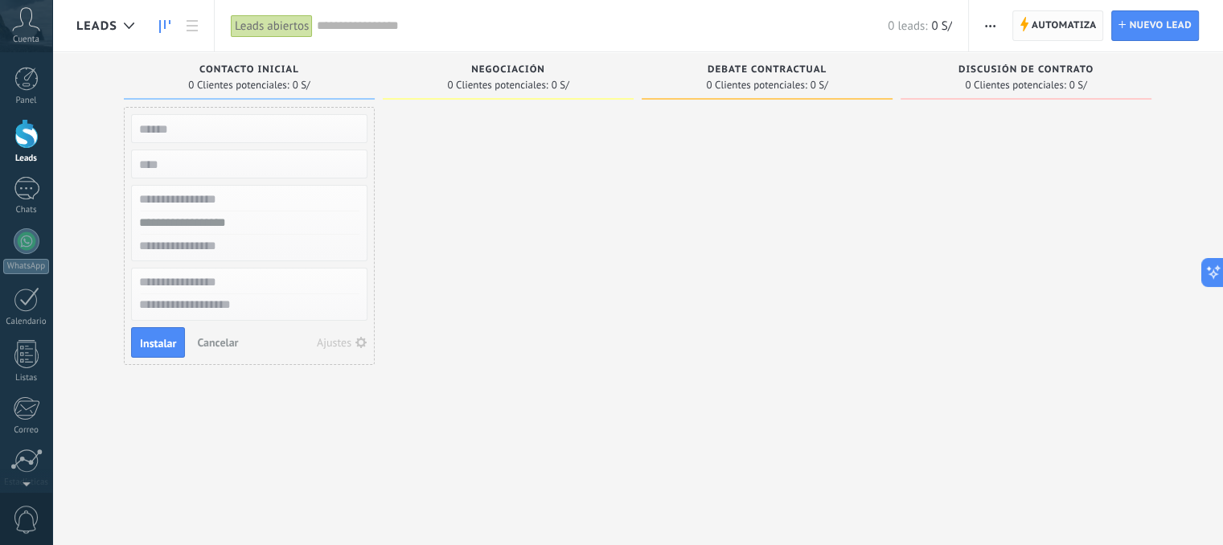
click at [1063, 23] on span "Automatiza" at bounding box center [1064, 25] width 65 height 29
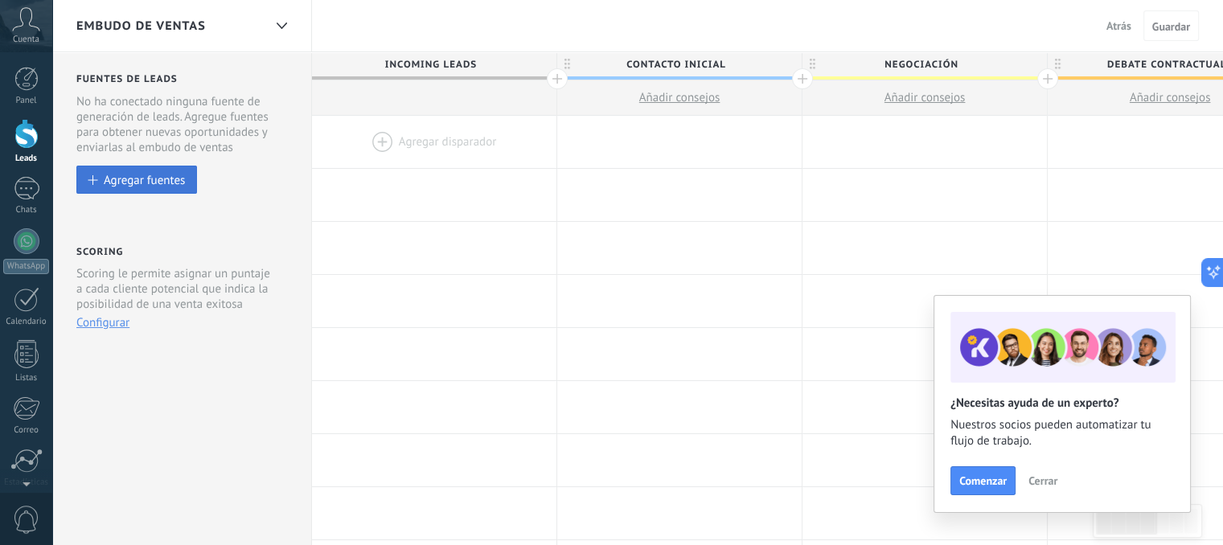
click at [154, 180] on div "Agregar fuentes" at bounding box center [144, 180] width 81 height 14
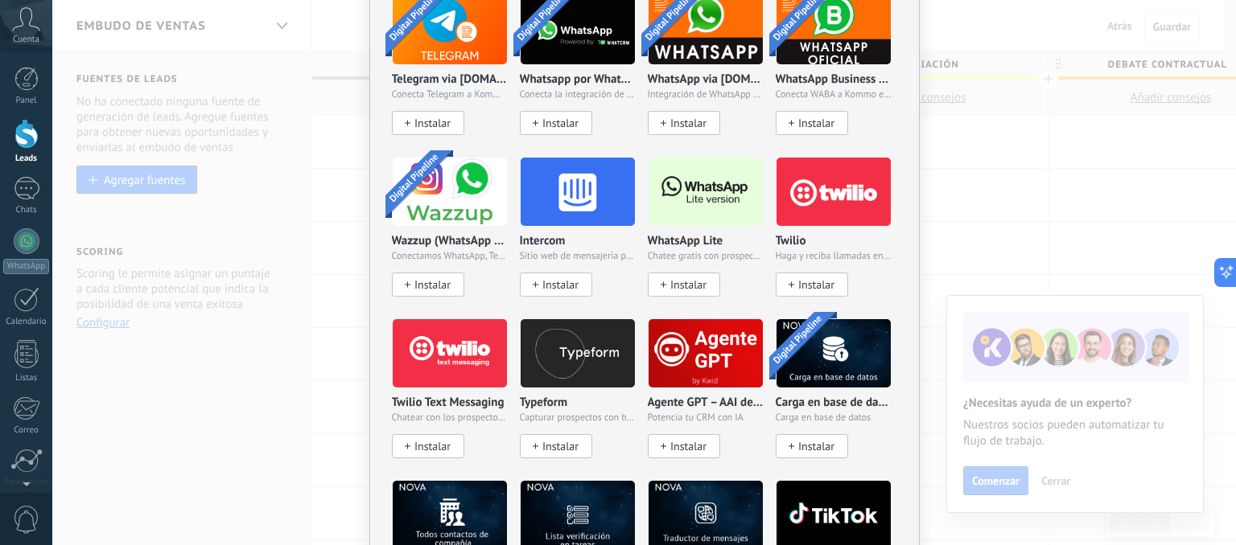
scroll to position [1320, 0]
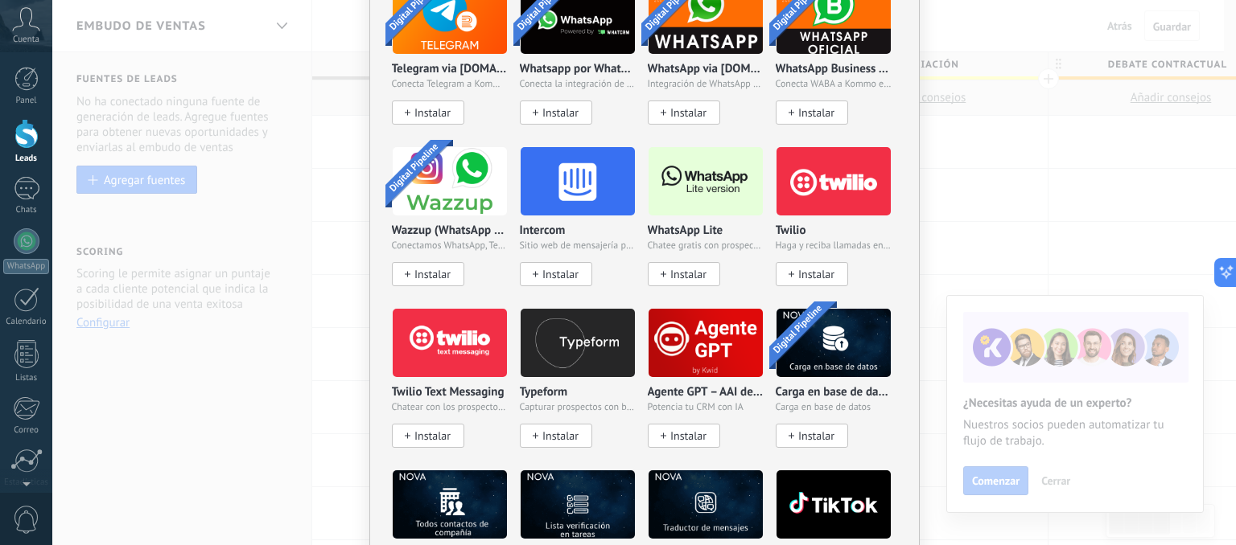
click at [685, 271] on span "Instalar" at bounding box center [688, 275] width 36 height 14
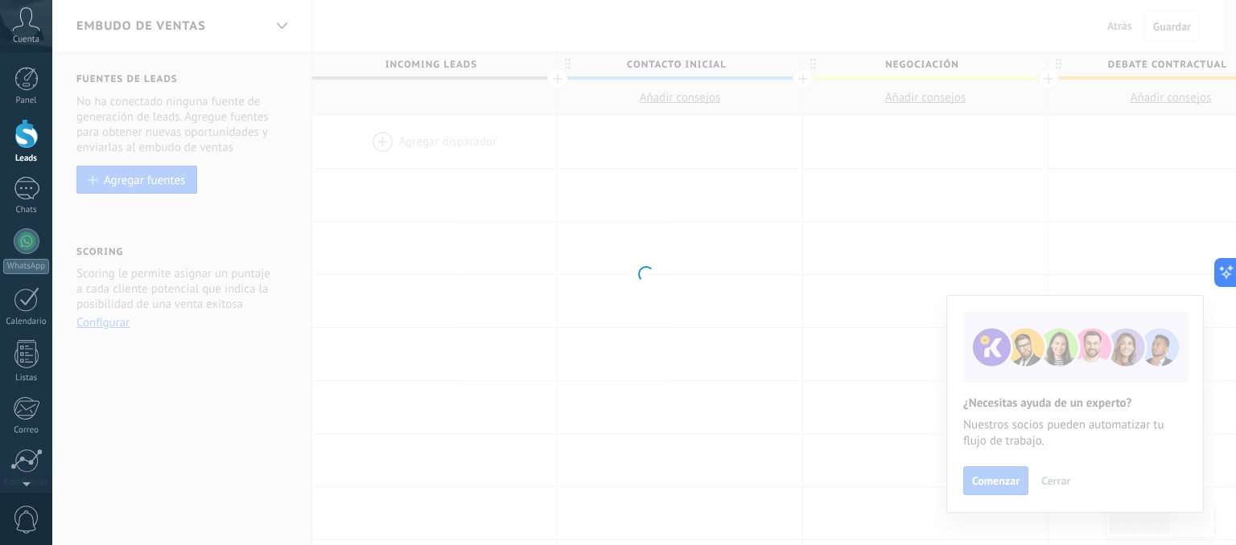
scroll to position [0, 0]
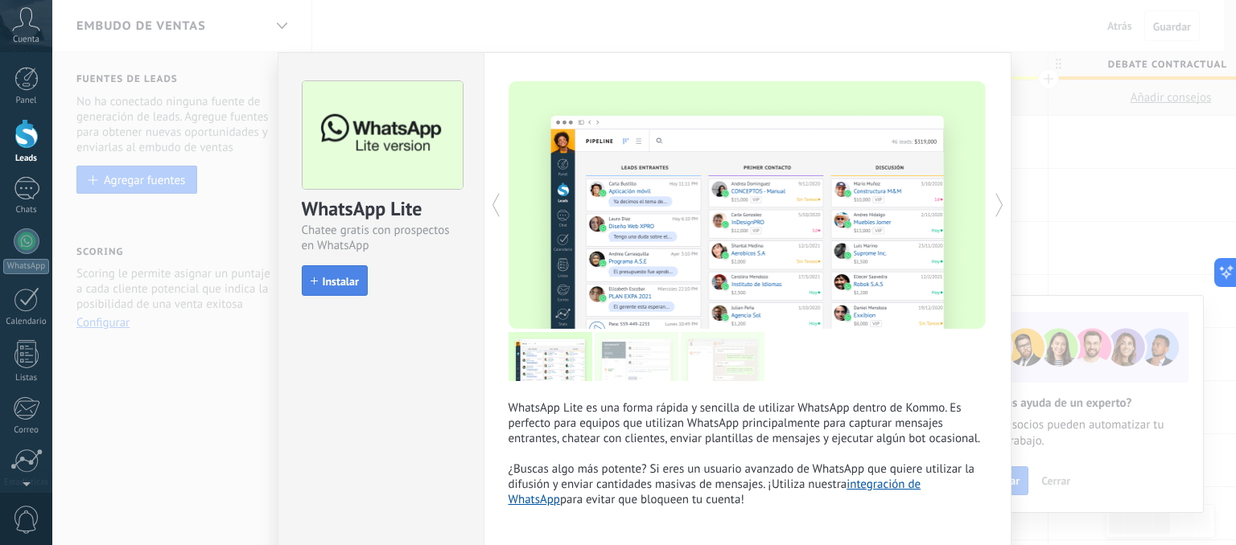
click at [347, 282] on span "Instalar" at bounding box center [341, 281] width 36 height 11
